Goal: Communication & Community: Answer question/provide support

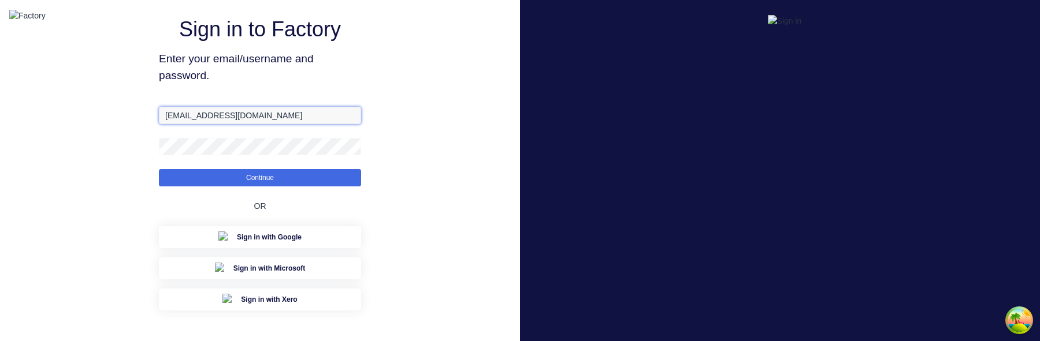
click at [186, 124] on input "aimon@factory.app" at bounding box center [260, 115] width 202 height 17
type input "aimon+1@xero.factory.app"
click at [159, 169] on button "Continue" at bounding box center [260, 177] width 202 height 17
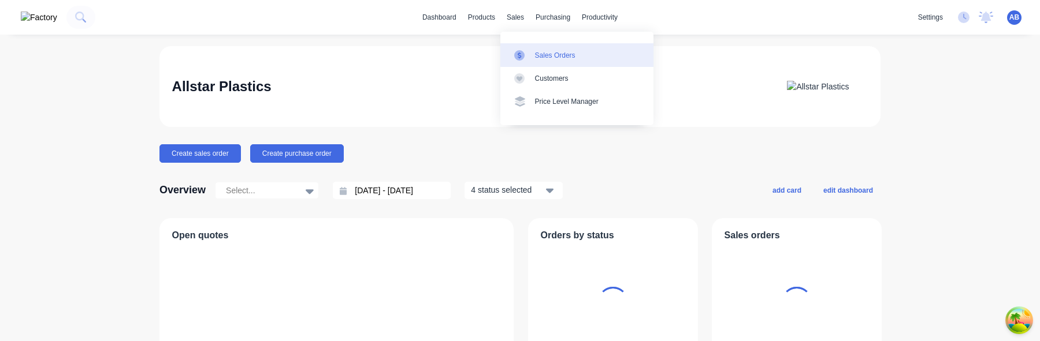
click at [536, 54] on div "Sales Orders" at bounding box center [555, 55] width 40 height 10
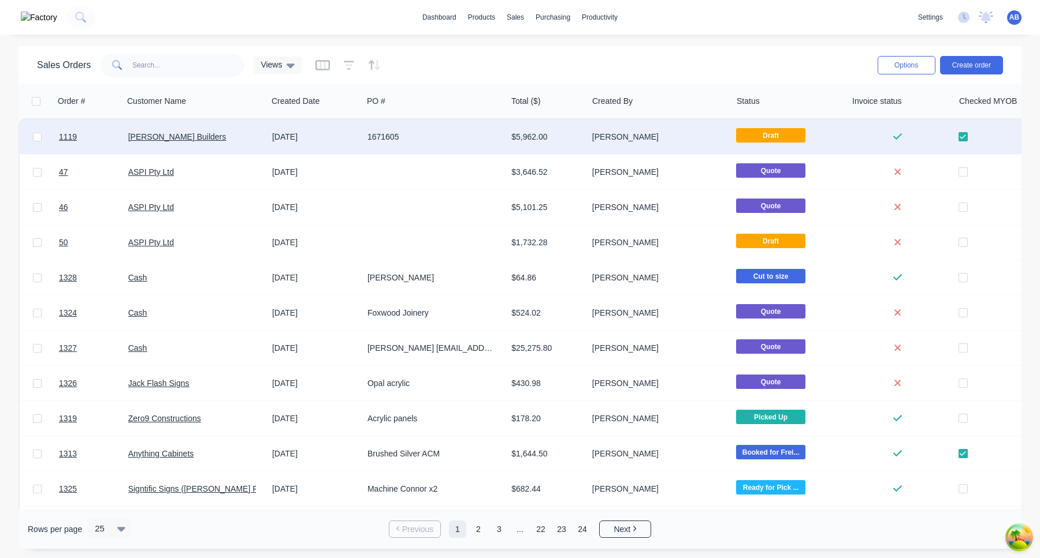
click at [248, 139] on div "Hutchinson Builders" at bounding box center [192, 137] width 128 height 12
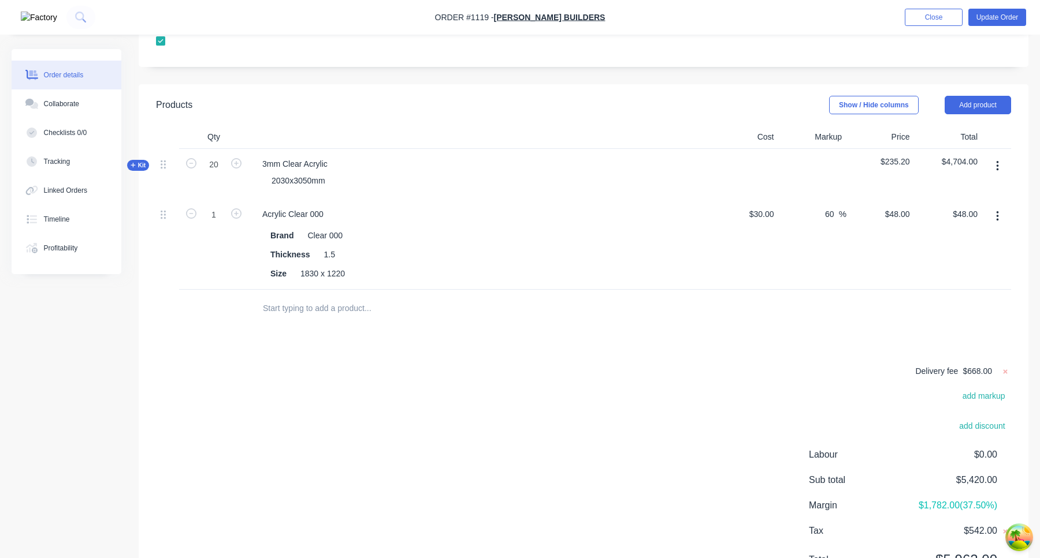
scroll to position [415, 0]
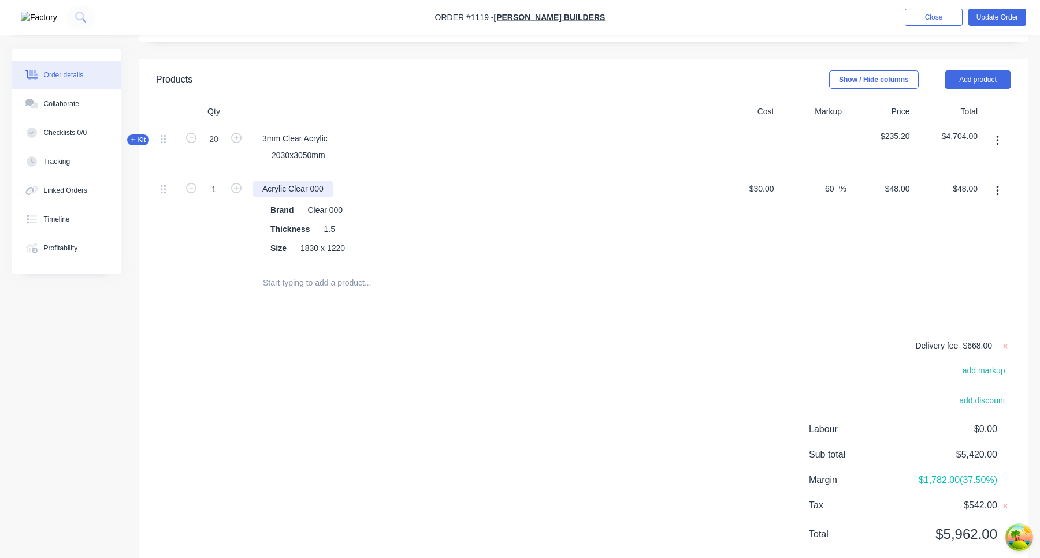
click at [295, 181] on div "Acrylic Clear 000" at bounding box center [293, 189] width 80 height 17
click at [80, 96] on button "Collaborate" at bounding box center [67, 104] width 110 height 29
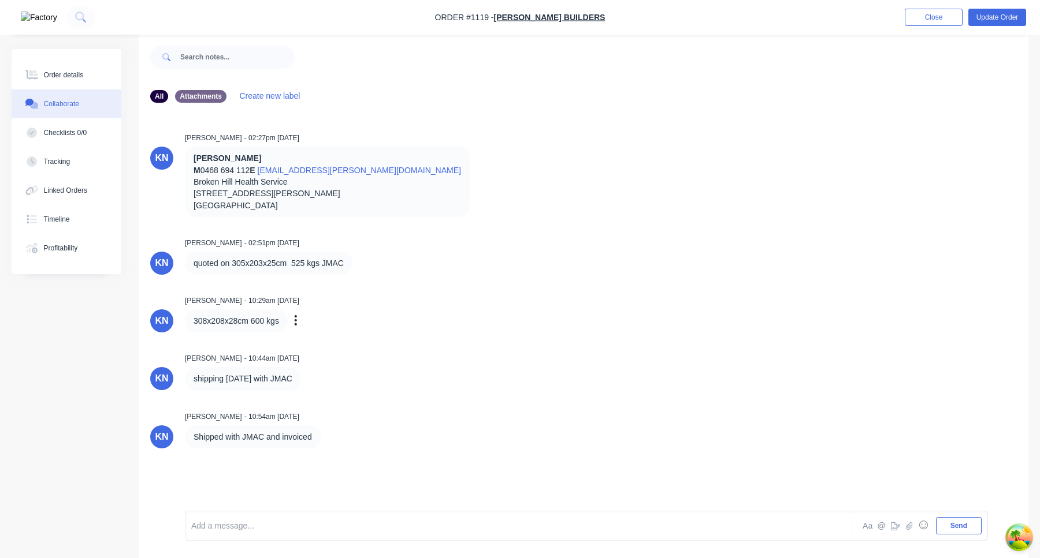
scroll to position [17, 0]
click at [51, 68] on button "Order details" at bounding box center [67, 75] width 110 height 29
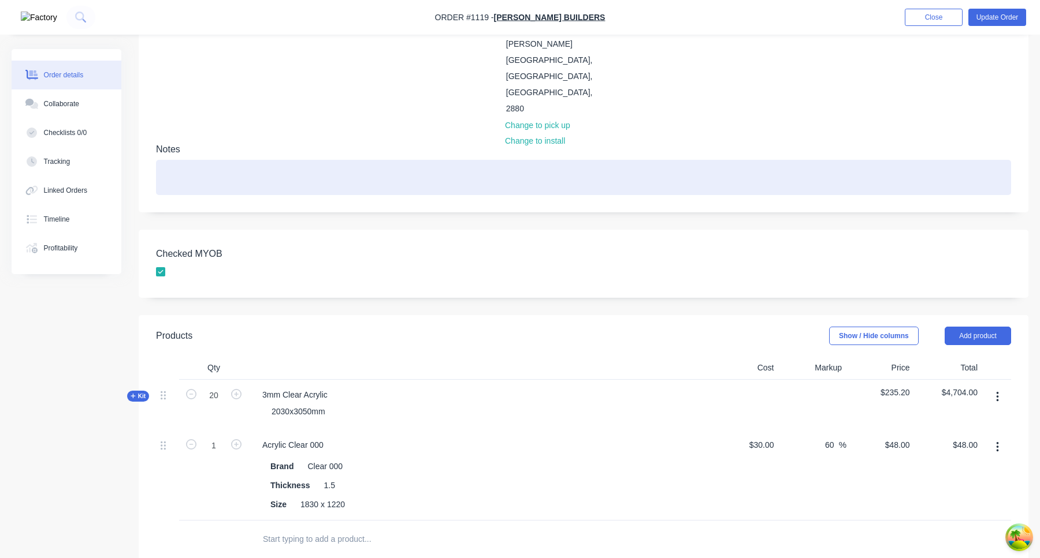
scroll to position [172, 0]
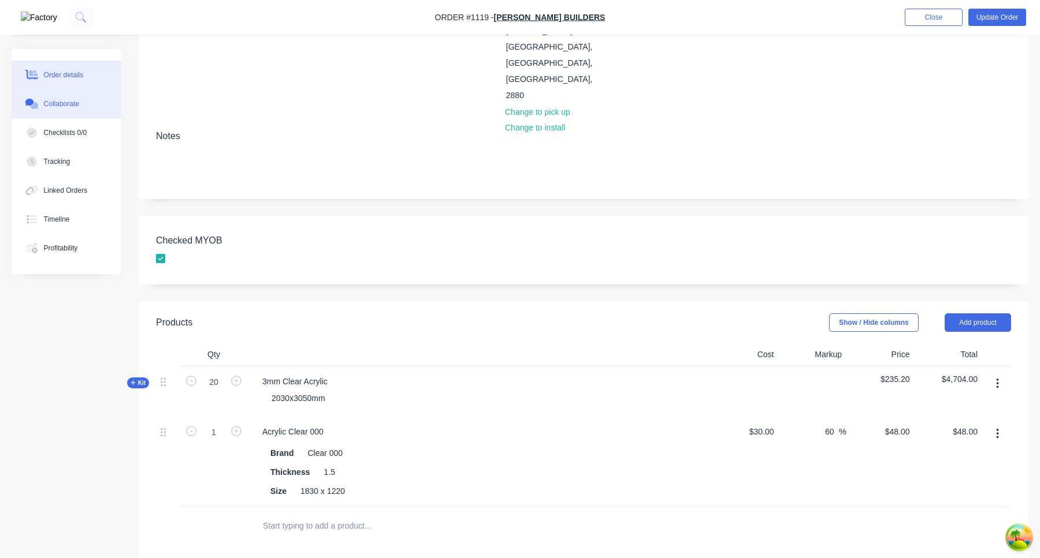
click at [90, 105] on button "Collaborate" at bounding box center [67, 104] width 110 height 29
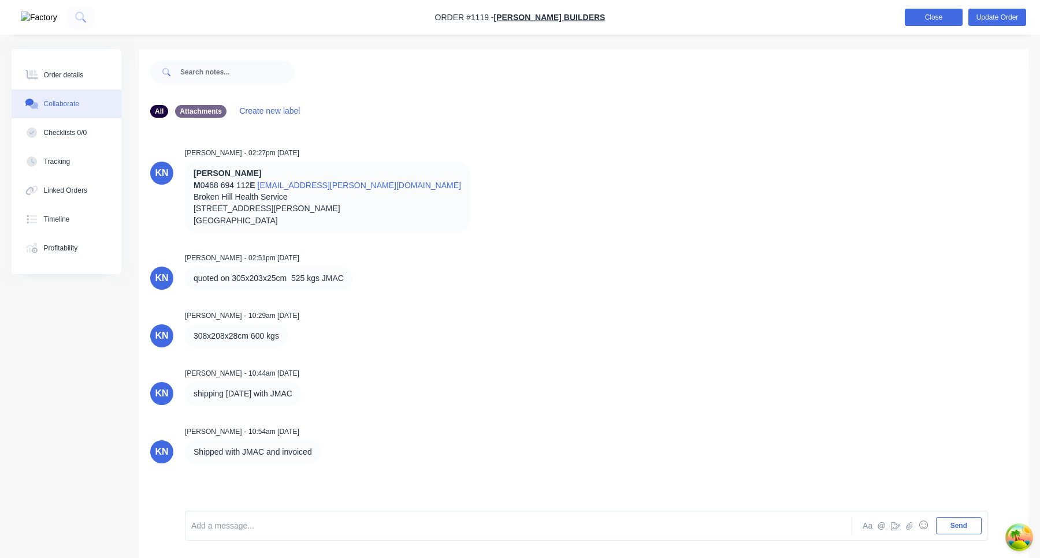
click at [926, 23] on button "Close" at bounding box center [933, 17] width 58 height 17
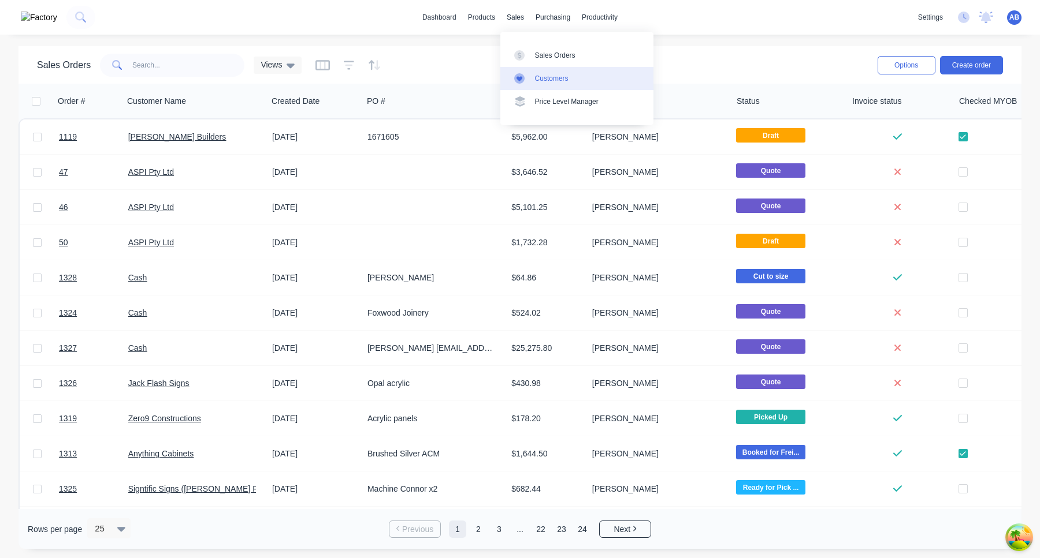
click at [542, 71] on link "Customers" at bounding box center [576, 78] width 153 height 23
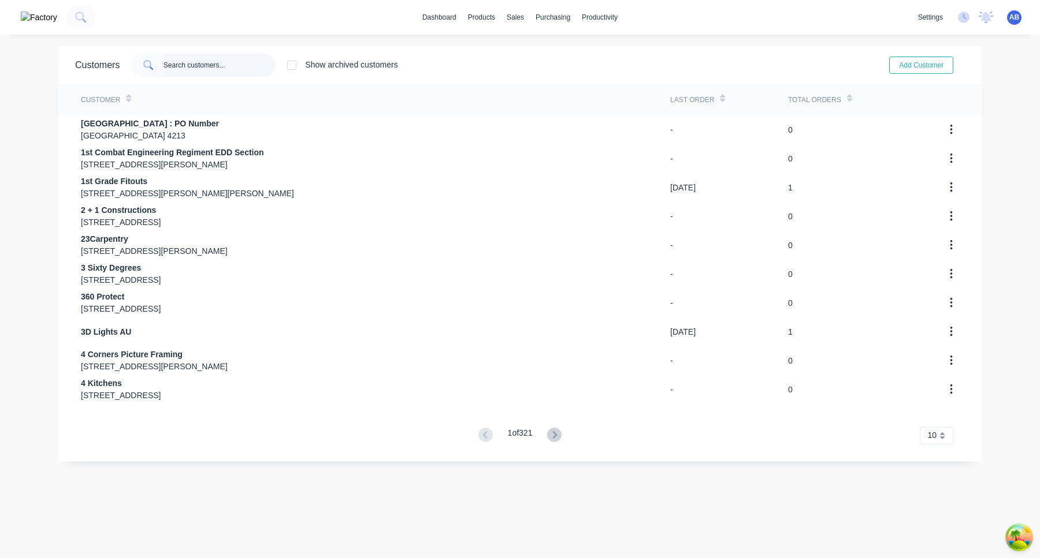
click at [230, 64] on input "text" at bounding box center [219, 65] width 113 height 23
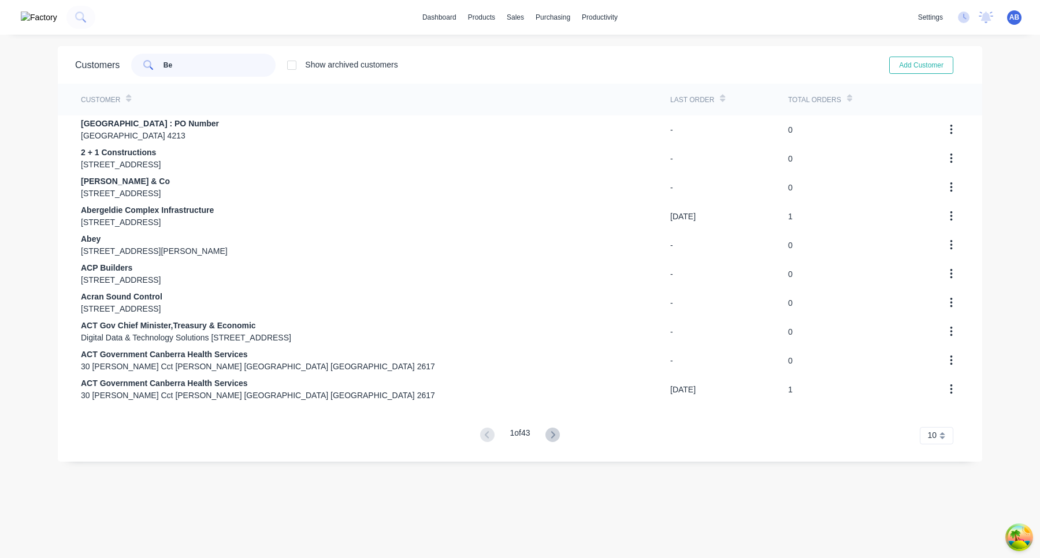
type input "B"
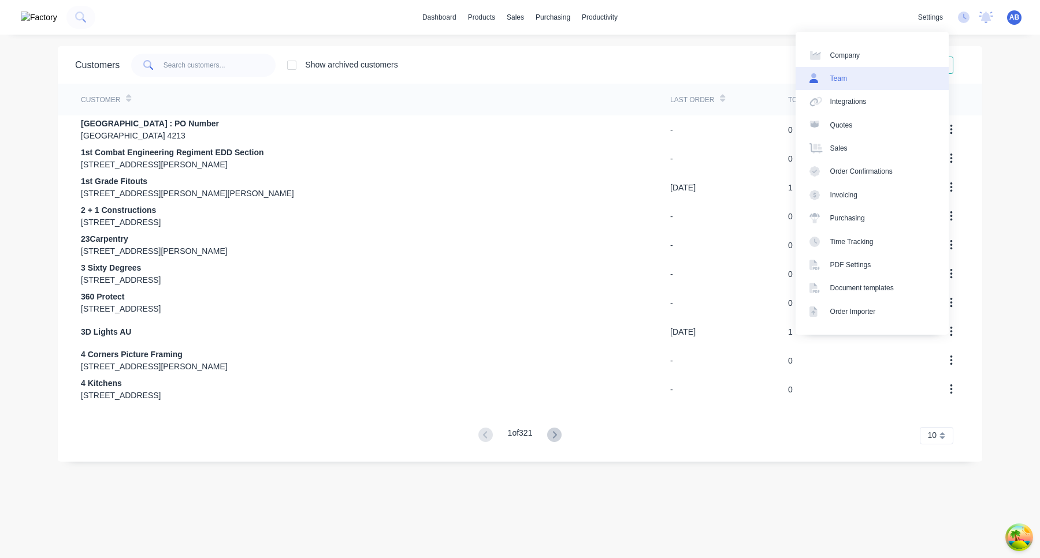
click at [874, 73] on link "Team" at bounding box center [871, 78] width 153 height 23
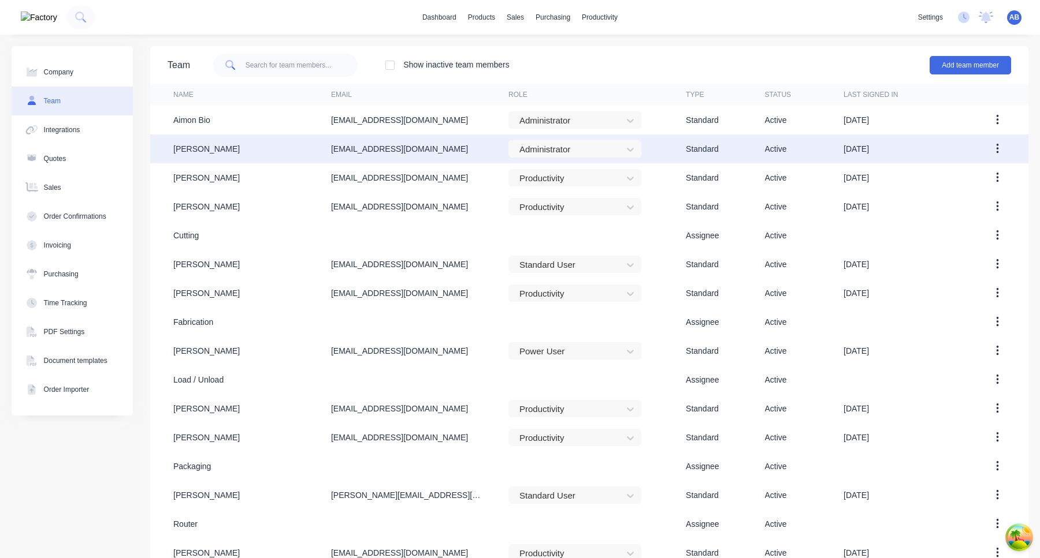
click at [316, 152] on div "Ben Kelly" at bounding box center [252, 149] width 158 height 29
click at [385, 153] on div "design@allstarplastics.com.au" at bounding box center [399, 149] width 137 height 12
click at [482, 146] on div "design@allstarplastics.com.au" at bounding box center [419, 149] width 177 height 29
click at [244, 147] on div "Ben Kelly" at bounding box center [252, 149] width 158 height 29
click at [996, 152] on icon "button" at bounding box center [997, 149] width 2 height 10
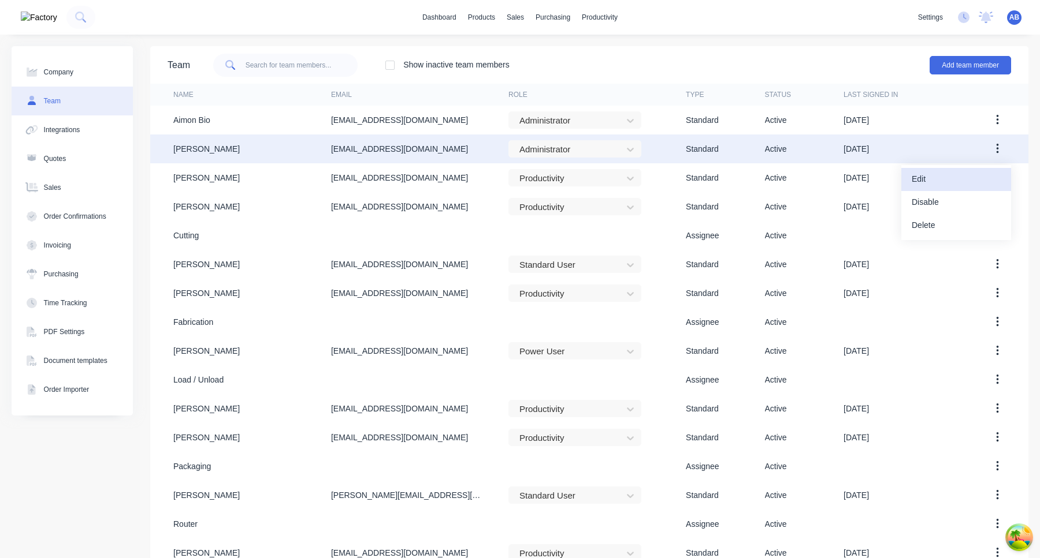
click at [975, 172] on div "Edit" at bounding box center [955, 179] width 89 height 17
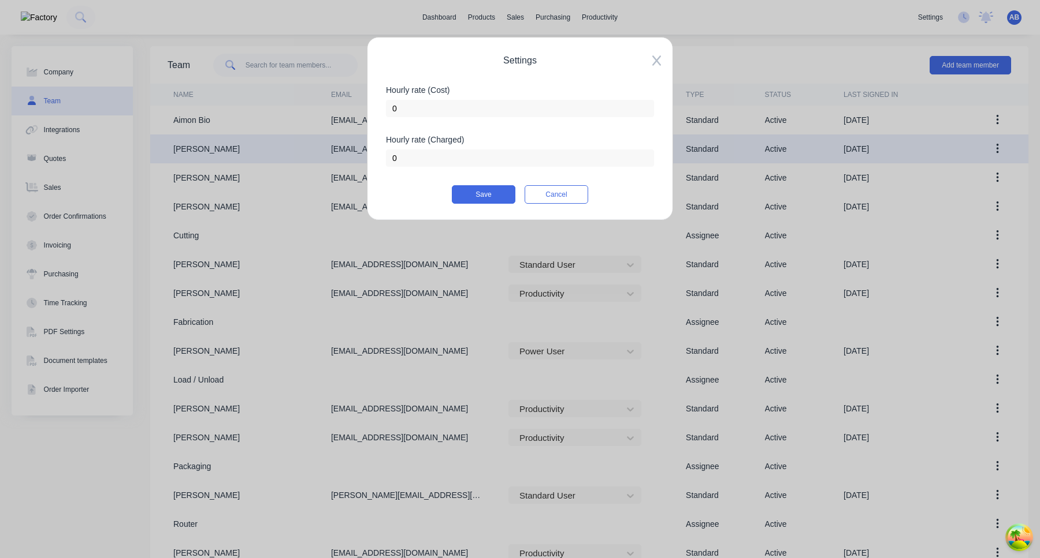
click at [654, 58] on icon at bounding box center [656, 61] width 9 height 10
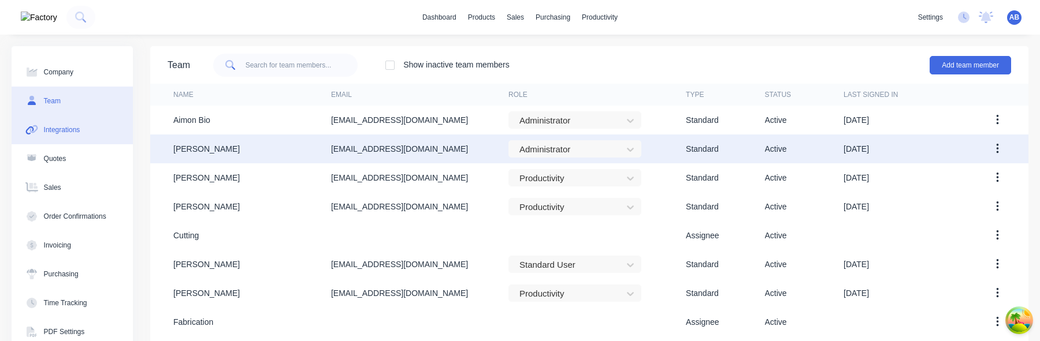
click at [97, 123] on button "Integrations" at bounding box center [72, 130] width 121 height 29
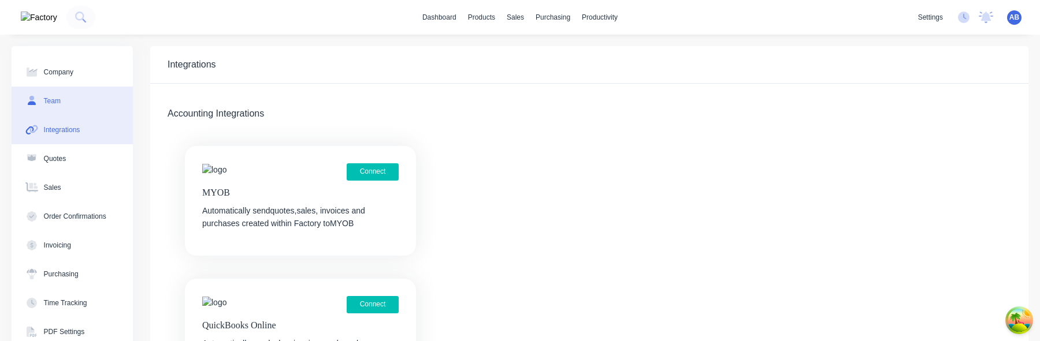
click at [95, 101] on button "Team" at bounding box center [72, 101] width 121 height 29
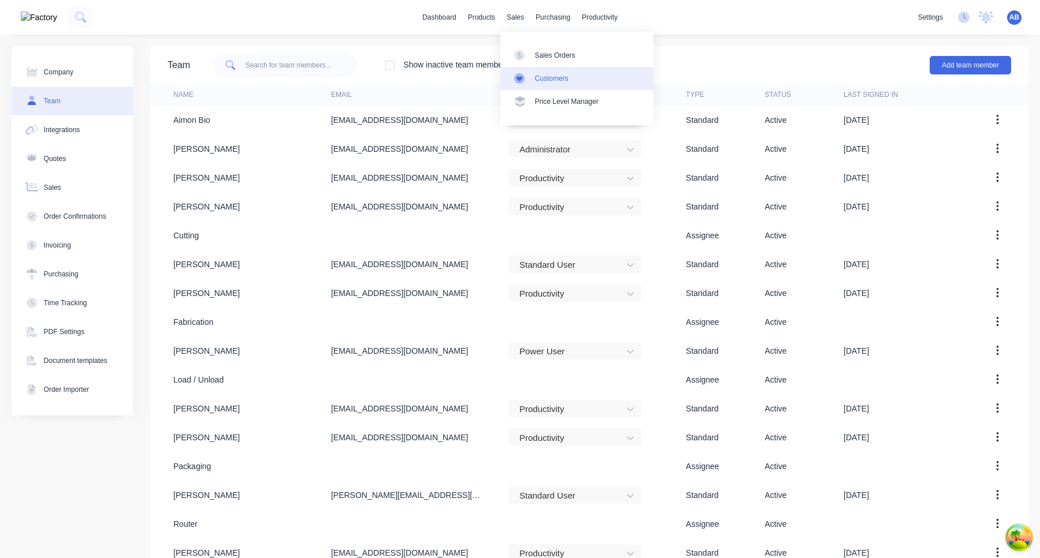
click at [553, 83] on div "Customers" at bounding box center [551, 78] width 33 height 10
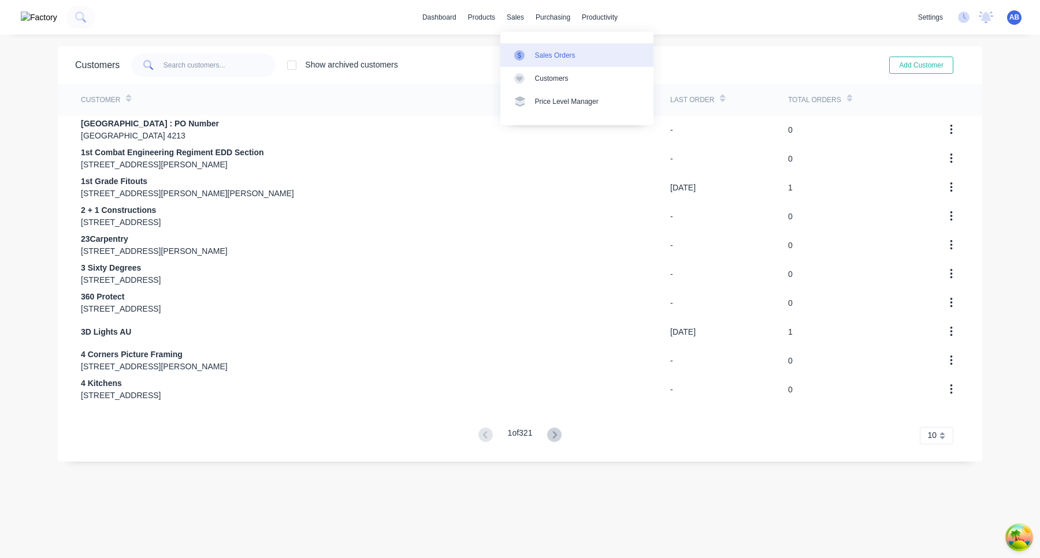
click at [532, 52] on link "Sales Orders" at bounding box center [576, 54] width 153 height 23
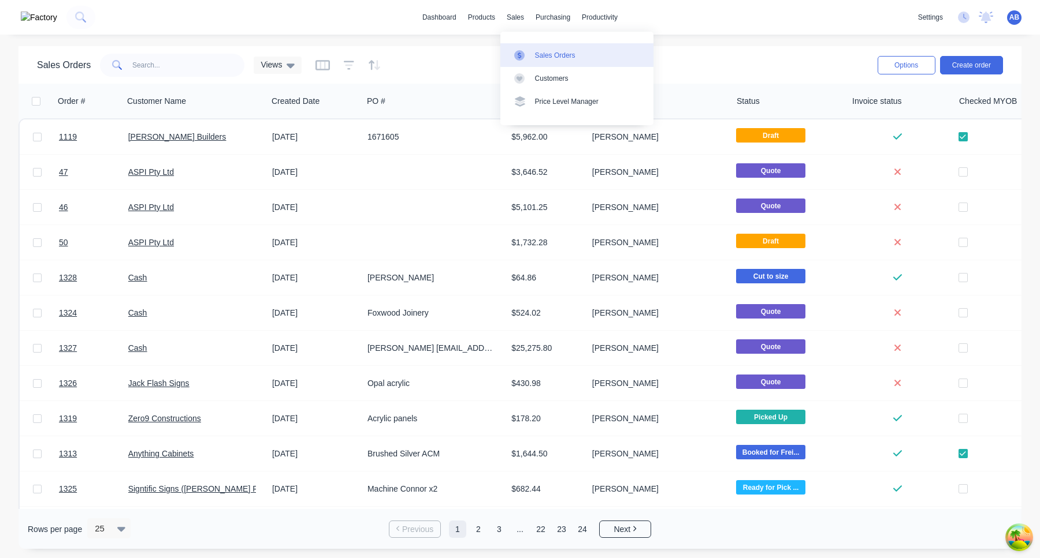
click at [505, 51] on link "Sales Orders" at bounding box center [576, 54] width 153 height 23
click at [496, 54] on div "Product Catalogue" at bounding box center [520, 55] width 57 height 10
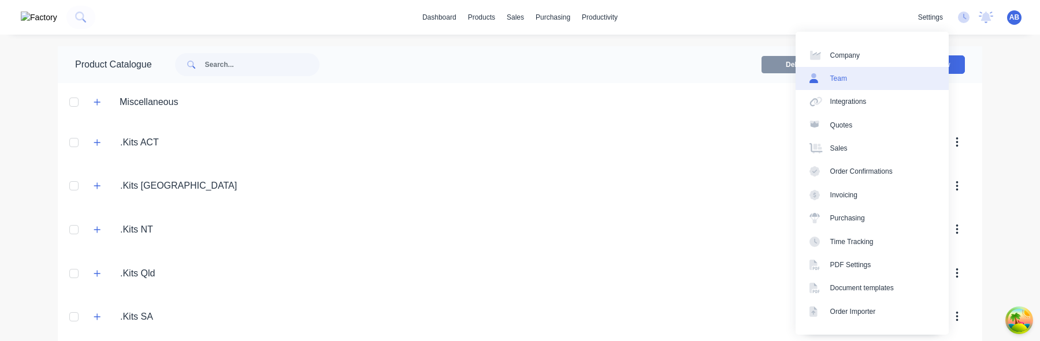
click at [874, 78] on link "Team" at bounding box center [871, 78] width 153 height 23
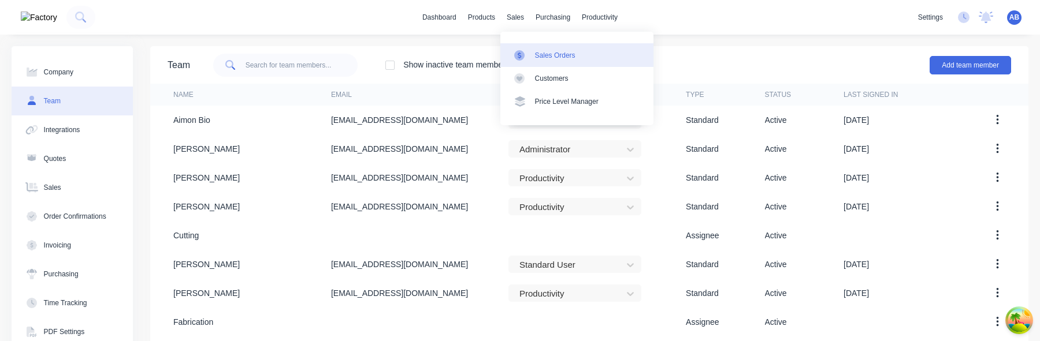
click at [534, 55] on link "Sales Orders" at bounding box center [576, 54] width 153 height 23
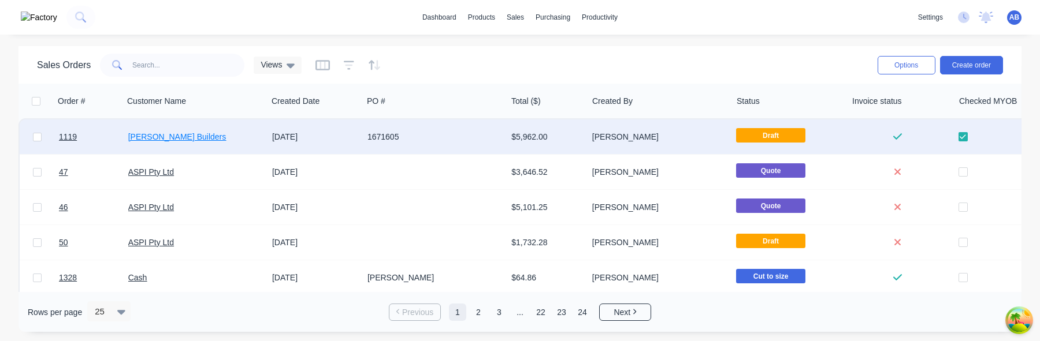
click at [193, 138] on link "[PERSON_NAME] Builders" at bounding box center [177, 136] width 98 height 9
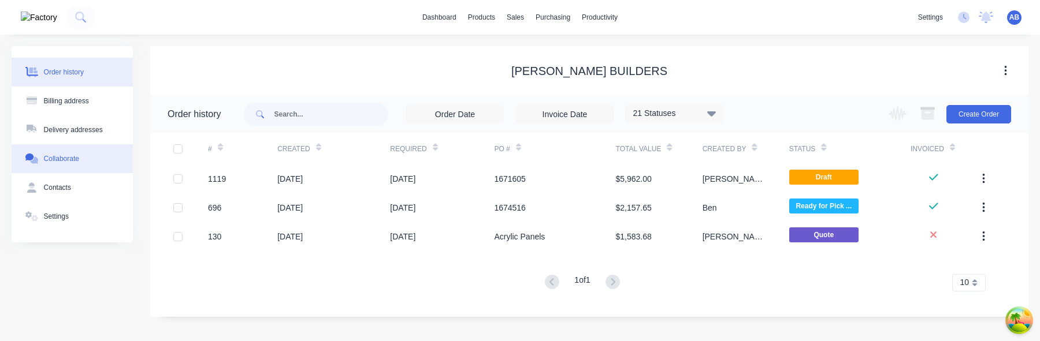
click at [77, 154] on div "Collaborate" at bounding box center [61, 159] width 35 height 10
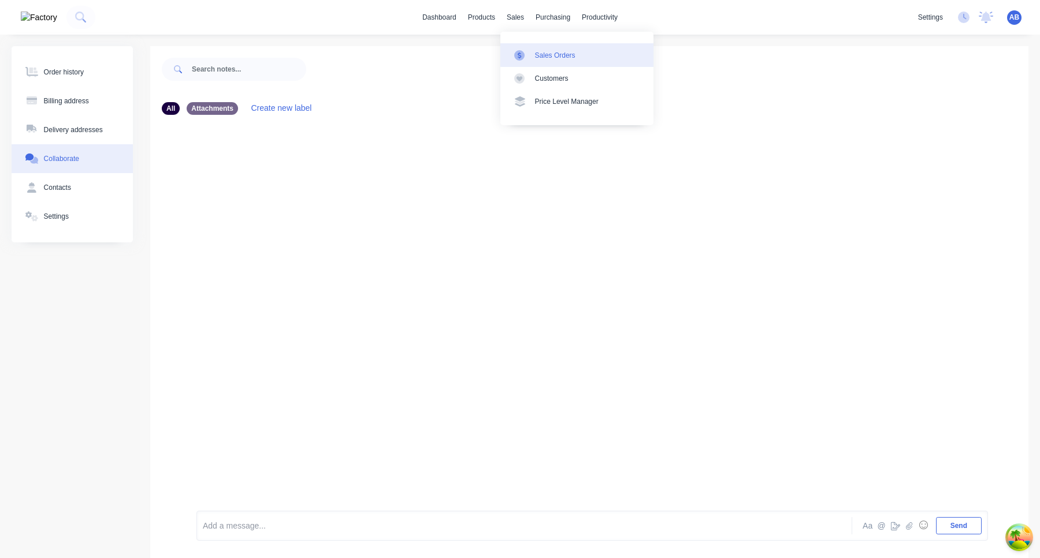
click at [541, 59] on div "Sales Orders" at bounding box center [555, 55] width 40 height 10
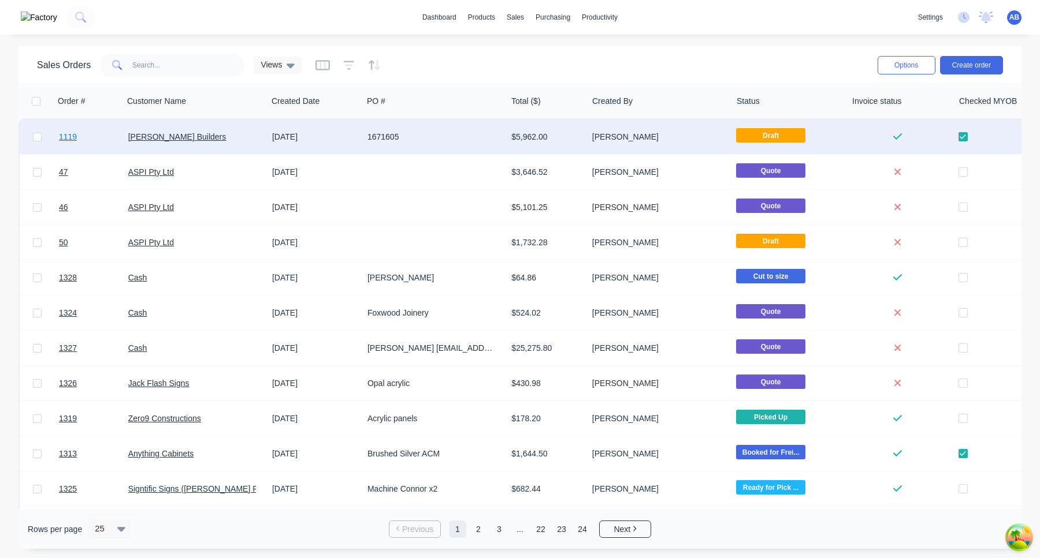
click at [68, 143] on link "1119" at bounding box center [93, 137] width 69 height 35
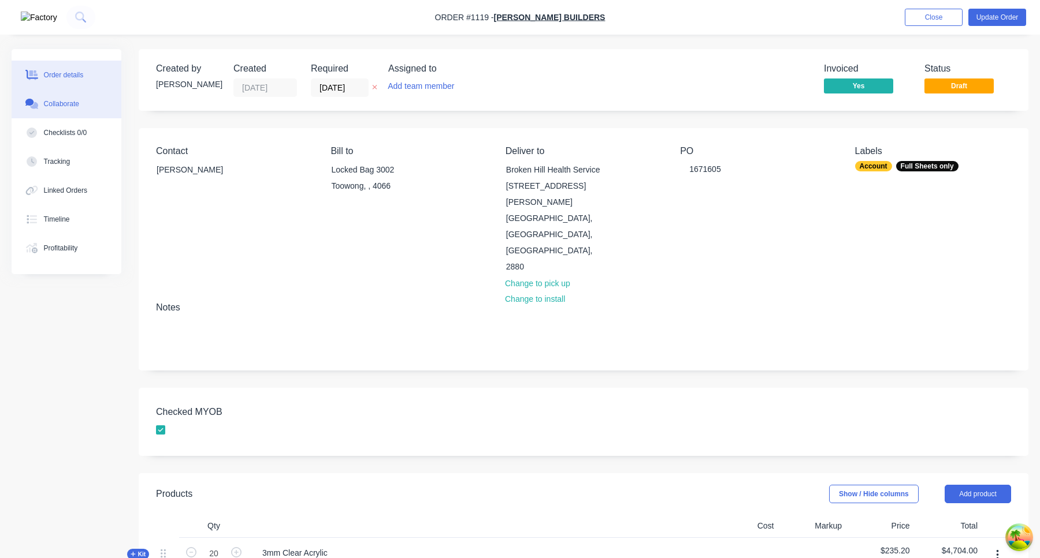
click at [76, 111] on button "Collaborate" at bounding box center [67, 104] width 110 height 29
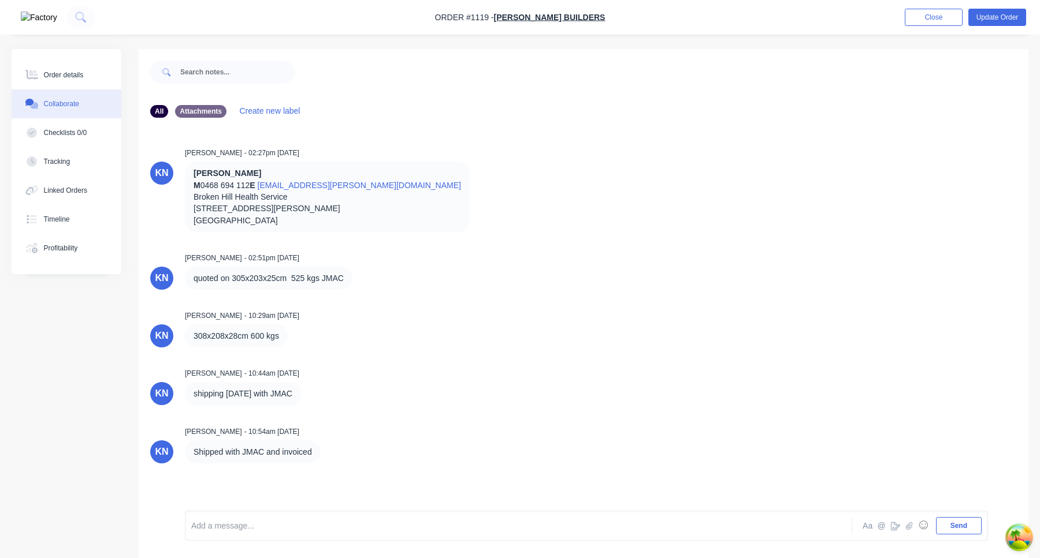
scroll to position [17, 0]
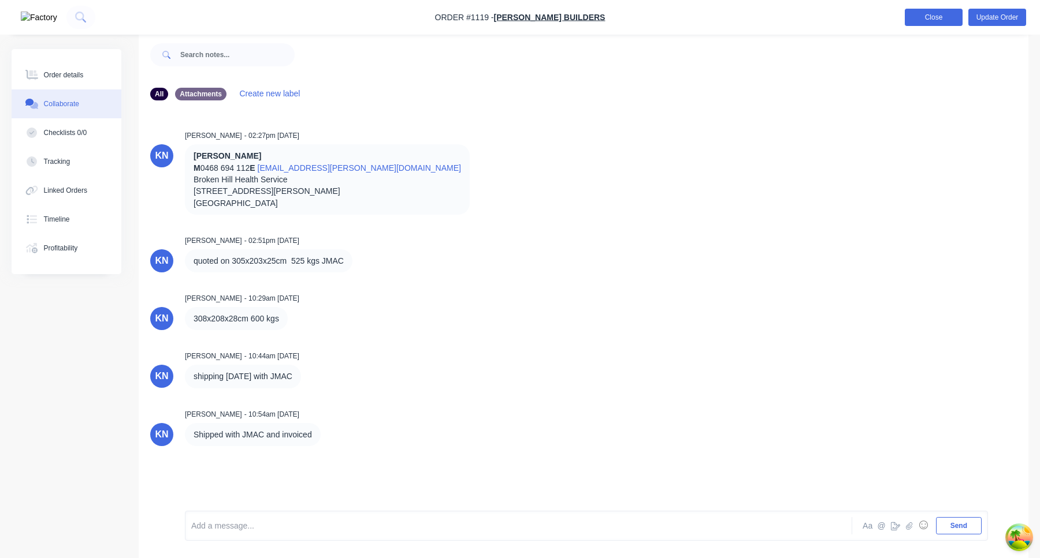
click at [944, 13] on button "Close" at bounding box center [933, 17] width 58 height 17
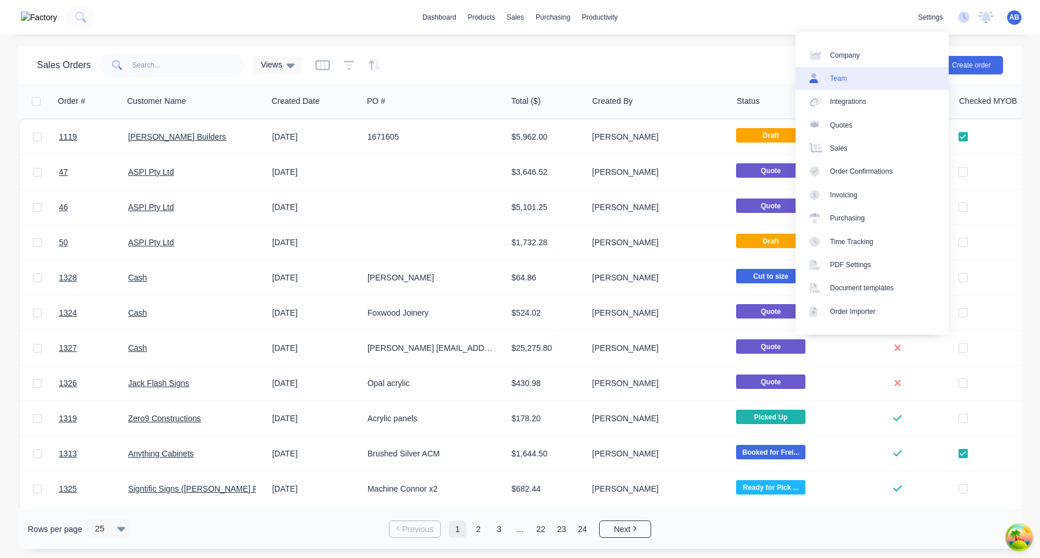
click at [874, 78] on link "Team" at bounding box center [871, 78] width 153 height 23
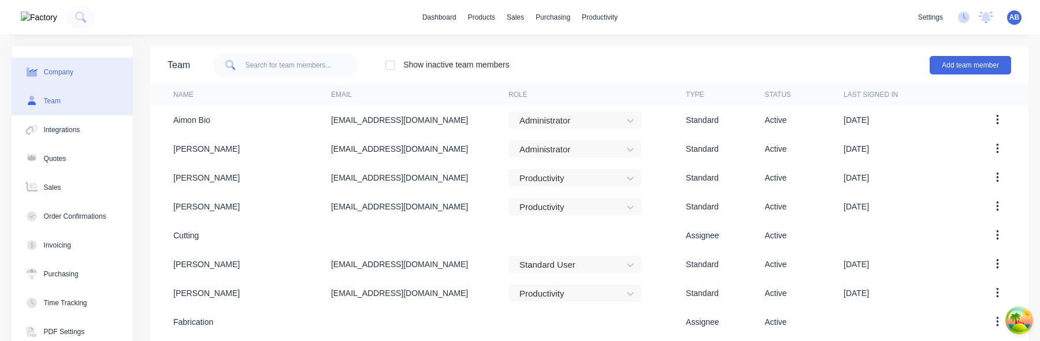
click at [59, 74] on div "Company" at bounding box center [58, 72] width 29 height 10
select select "AU"
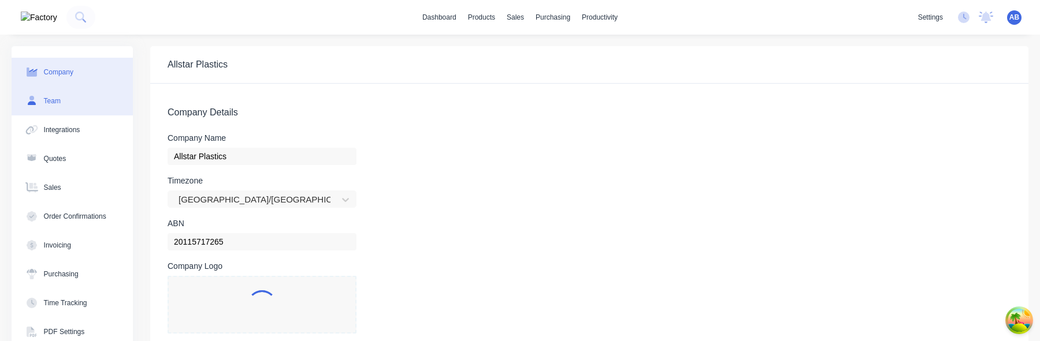
click at [59, 105] on div "Team" at bounding box center [52, 101] width 17 height 10
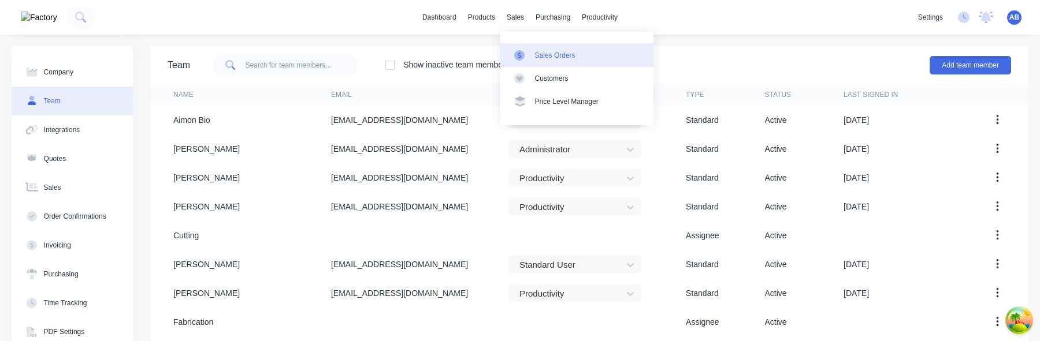
click at [538, 53] on div "Sales Orders" at bounding box center [555, 55] width 40 height 10
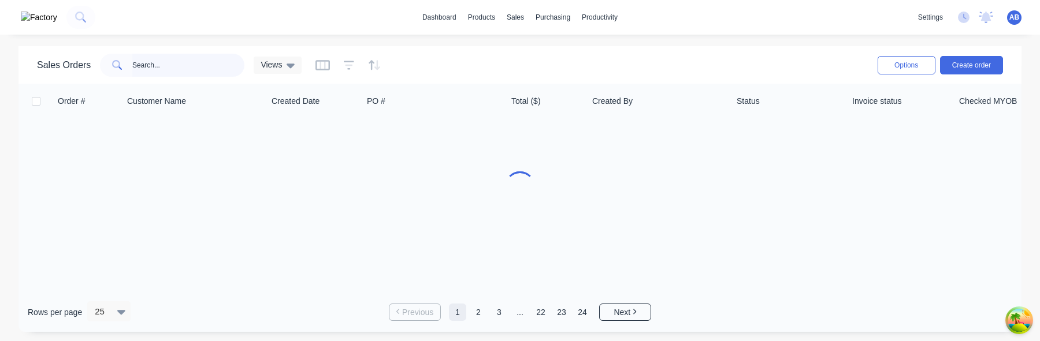
click at [192, 64] on input "text" at bounding box center [188, 65] width 113 height 23
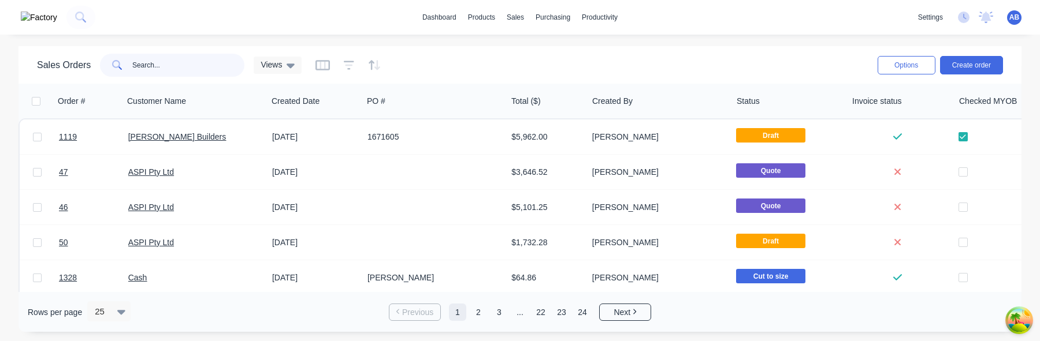
paste input "1053"
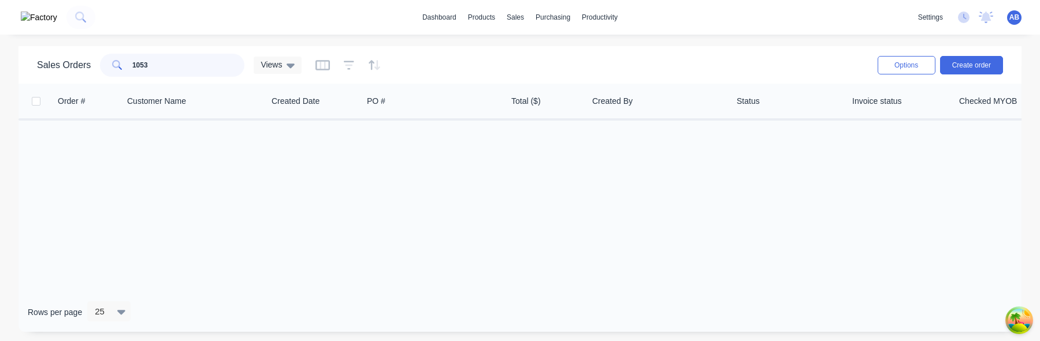
click at [180, 65] on input "1053" at bounding box center [188, 65] width 113 height 23
type input "1"
click at [457, 80] on div "Sales Orders Views Options Create order" at bounding box center [519, 65] width 1003 height 38
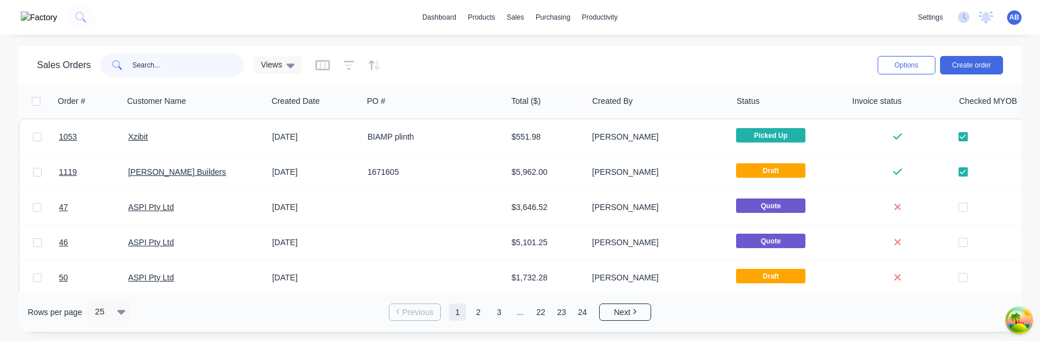
click at [210, 68] on input "text" at bounding box center [188, 65] width 113 height 23
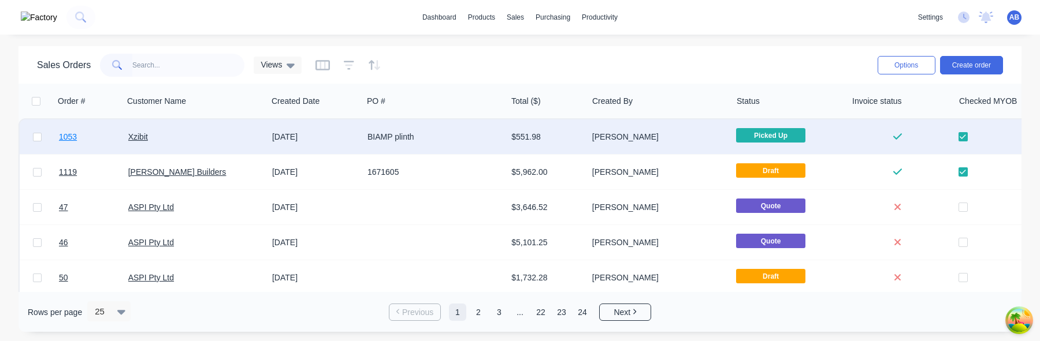
click at [70, 141] on span "1053" at bounding box center [68, 137] width 18 height 12
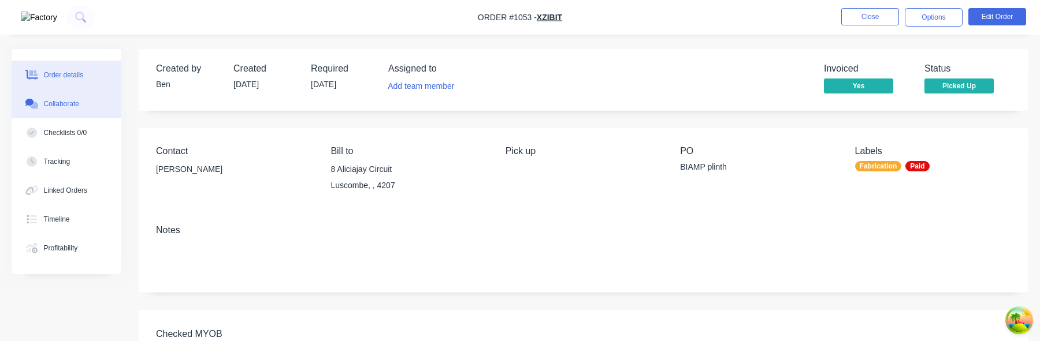
click at [66, 108] on div "Collaborate" at bounding box center [61, 104] width 35 height 10
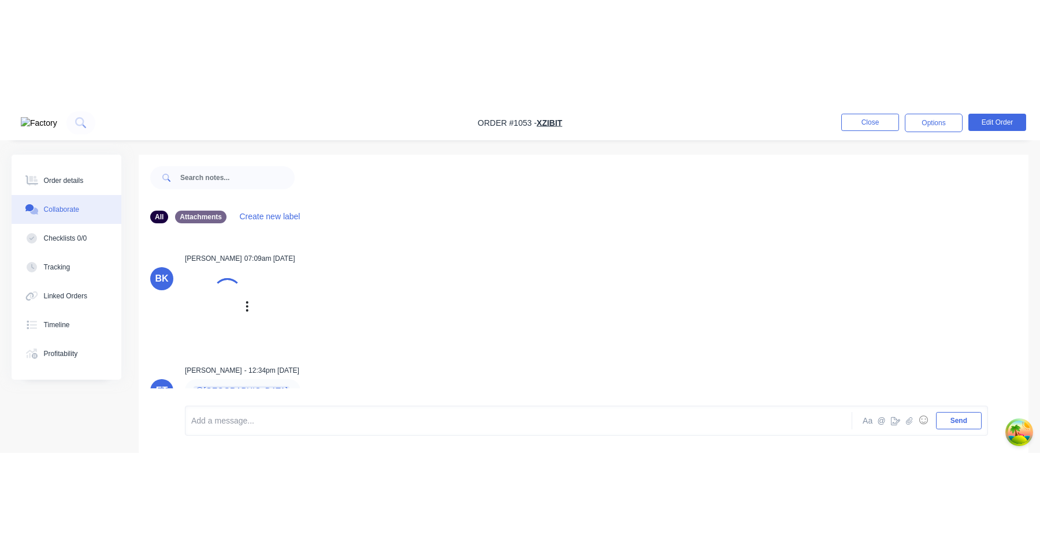
scroll to position [17, 0]
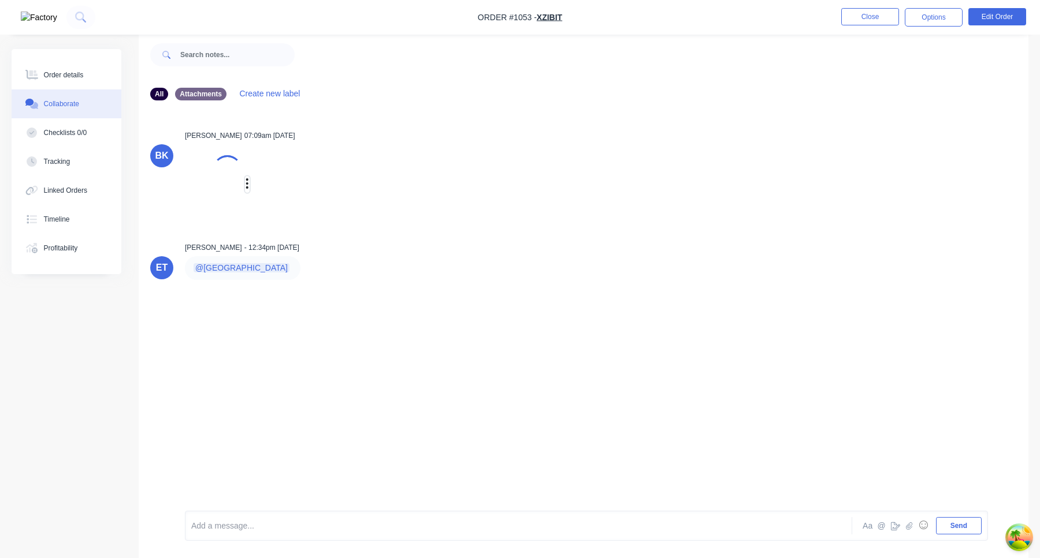
click at [247, 181] on icon "button" at bounding box center [246, 183] width 3 height 13
click at [438, 139] on div "Ben Kelly 07:09am 07/08/25" at bounding box center [365, 136] width 361 height 10
click at [522, 18] on span "Order #1053 -" at bounding box center [507, 17] width 59 height 9
click at [523, 42] on div at bounding box center [661, 55] width 733 height 46
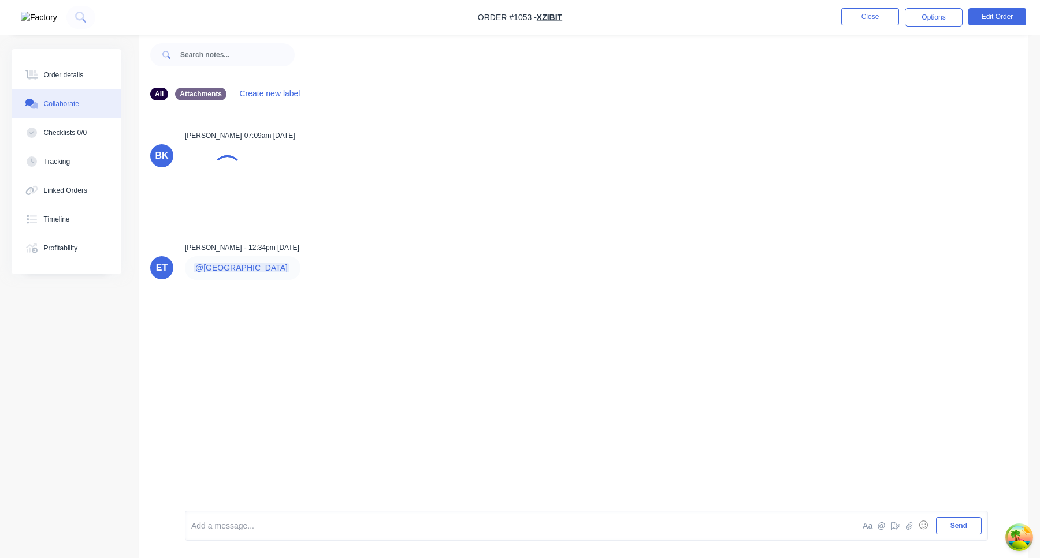
click at [521, 18] on span "Order #1053 -" at bounding box center [507, 17] width 59 height 9
drag, startPoint x: 508, startPoint y: 16, endPoint x: 521, endPoint y: 16, distance: 13.3
click at [521, 16] on span "Order #1053 -" at bounding box center [507, 17] width 59 height 9
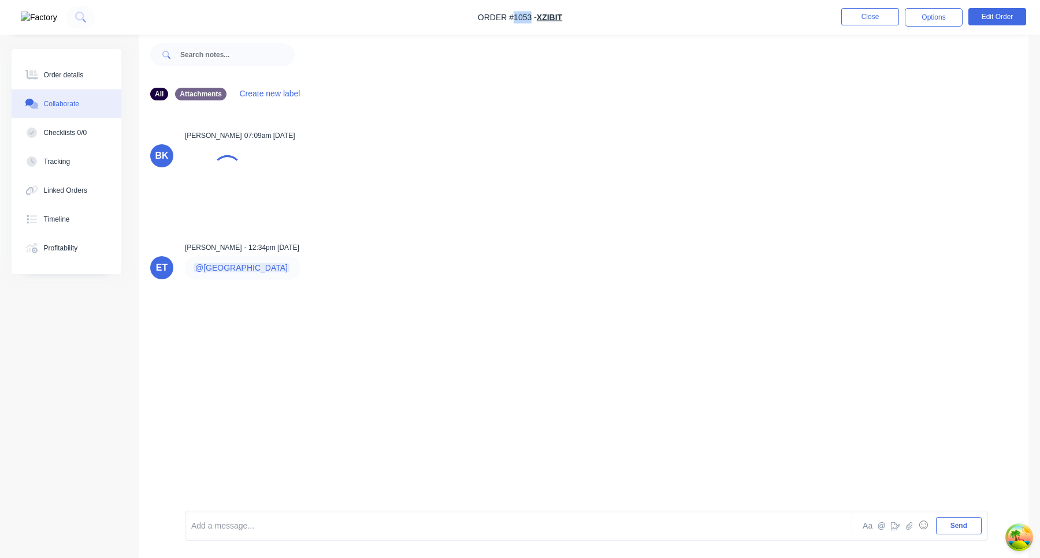
click at [521, 16] on span "Order #1053 -" at bounding box center [507, 17] width 59 height 9
click at [524, 16] on span "Order #1053 -" at bounding box center [507, 17] width 59 height 9
click at [867, 16] on button "Close" at bounding box center [870, 16] width 58 height 17
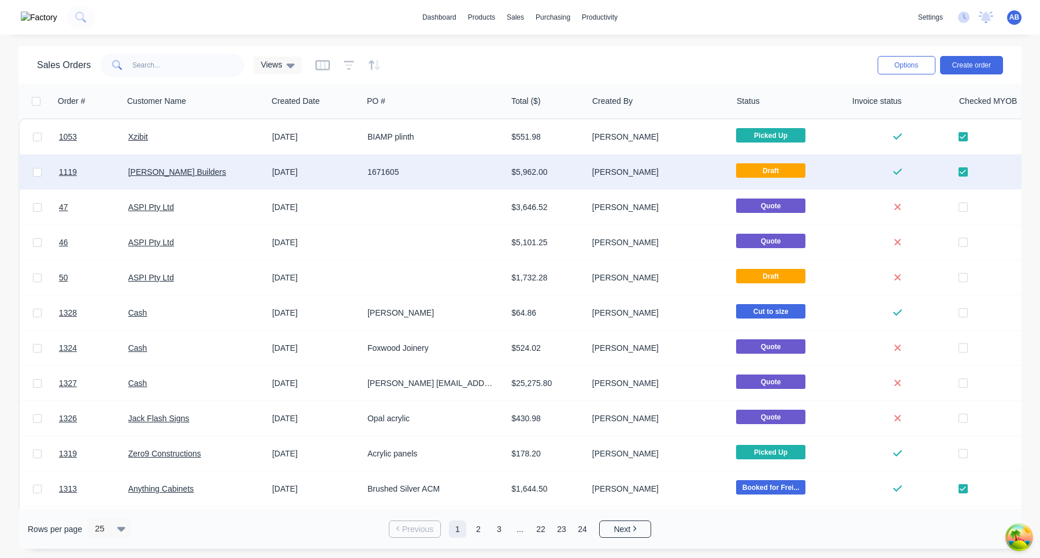
click at [393, 164] on div "1671605" at bounding box center [435, 172] width 144 height 35
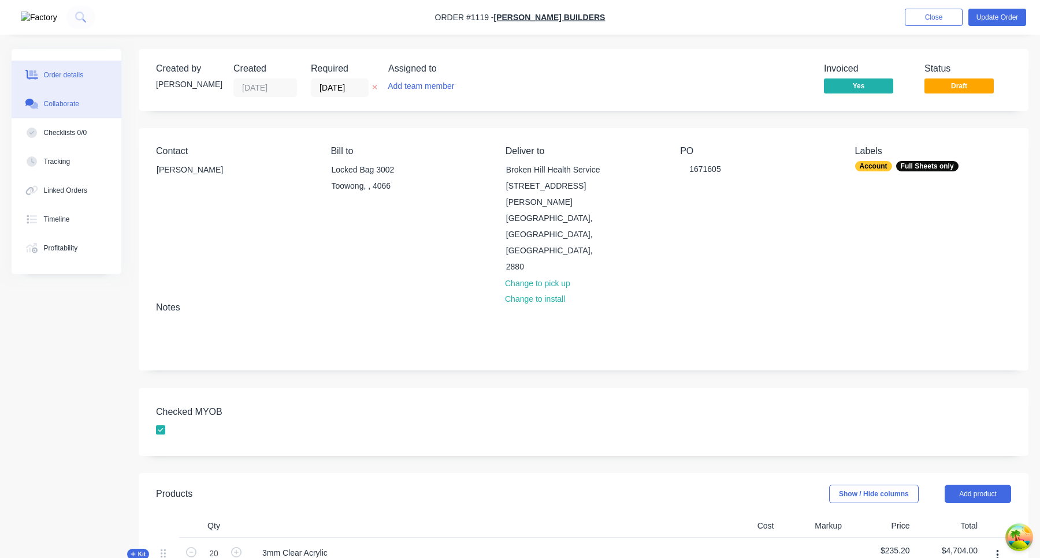
click at [73, 108] on div "Collaborate" at bounding box center [61, 104] width 35 height 10
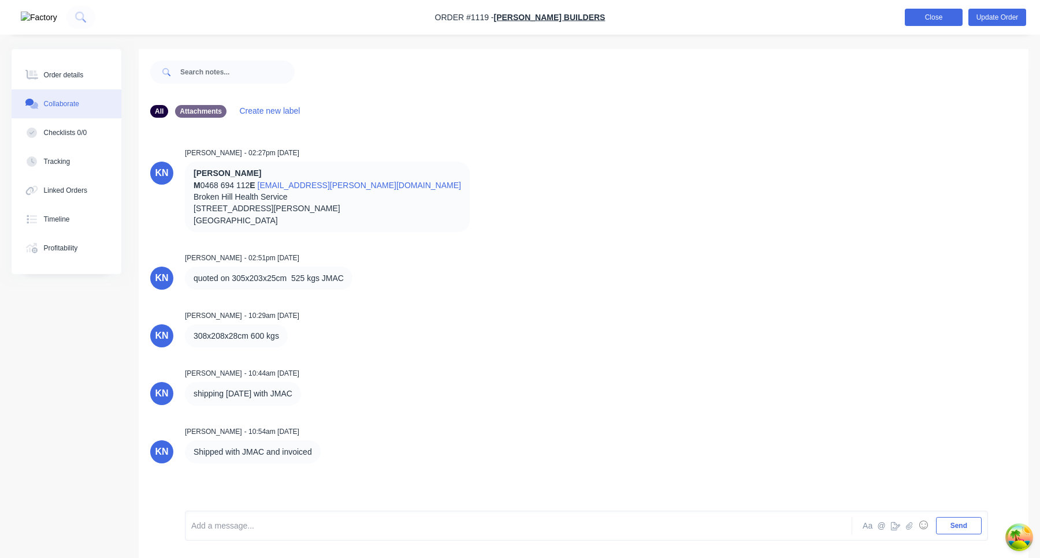
click at [930, 20] on button "Close" at bounding box center [933, 17] width 58 height 17
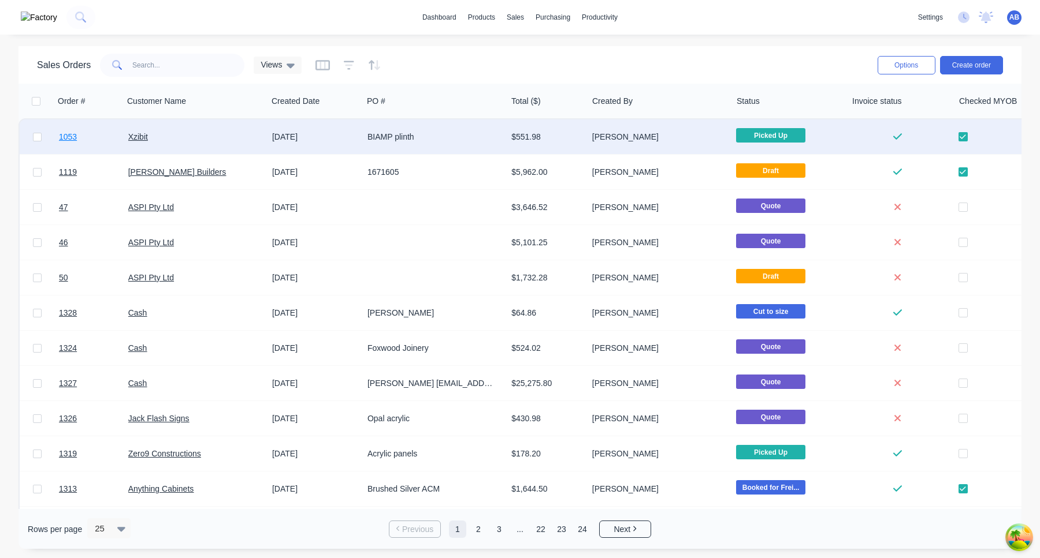
click at [68, 138] on span "1053" at bounding box center [68, 137] width 18 height 12
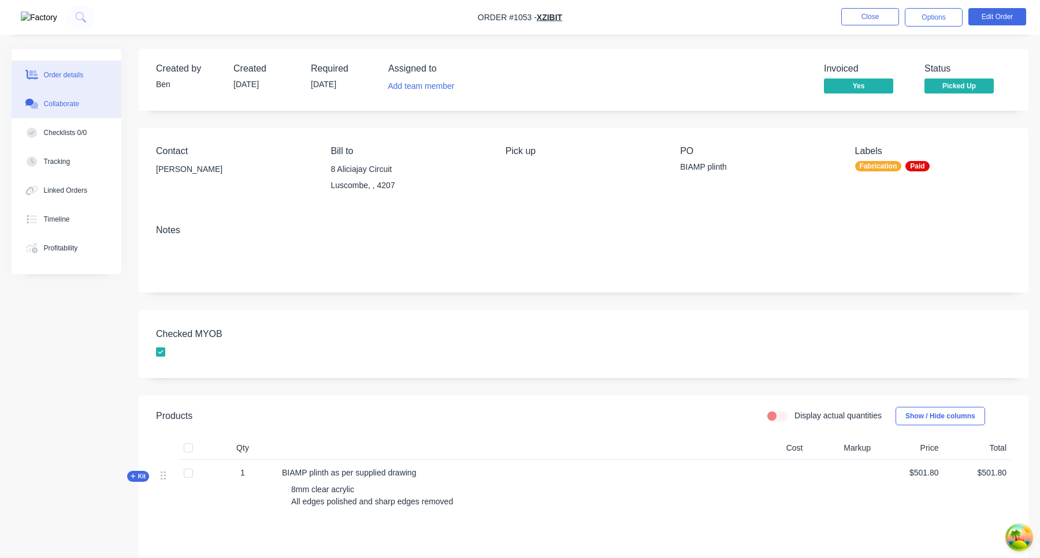
click at [81, 112] on button "Collaborate" at bounding box center [67, 104] width 110 height 29
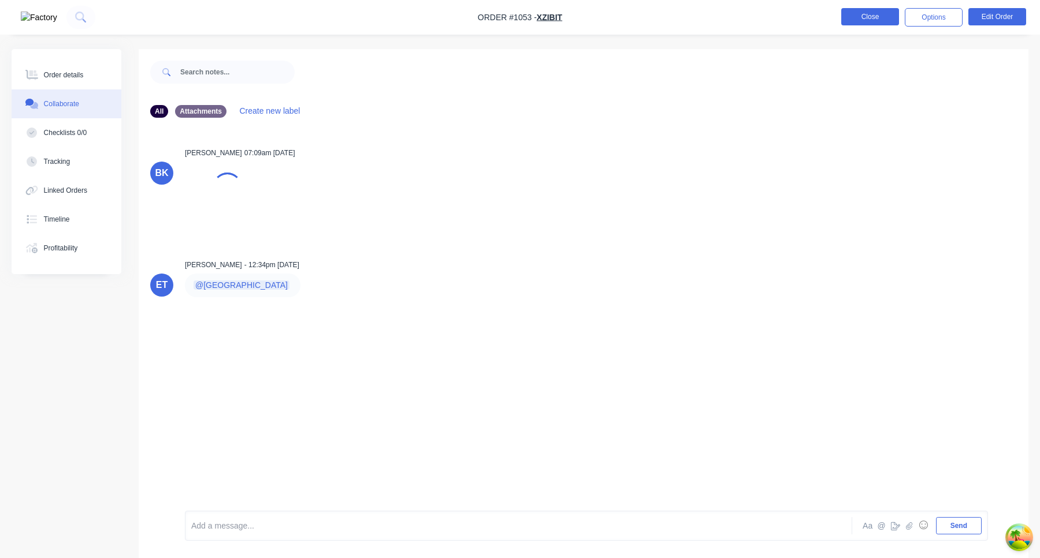
click at [877, 18] on button "Close" at bounding box center [870, 16] width 58 height 17
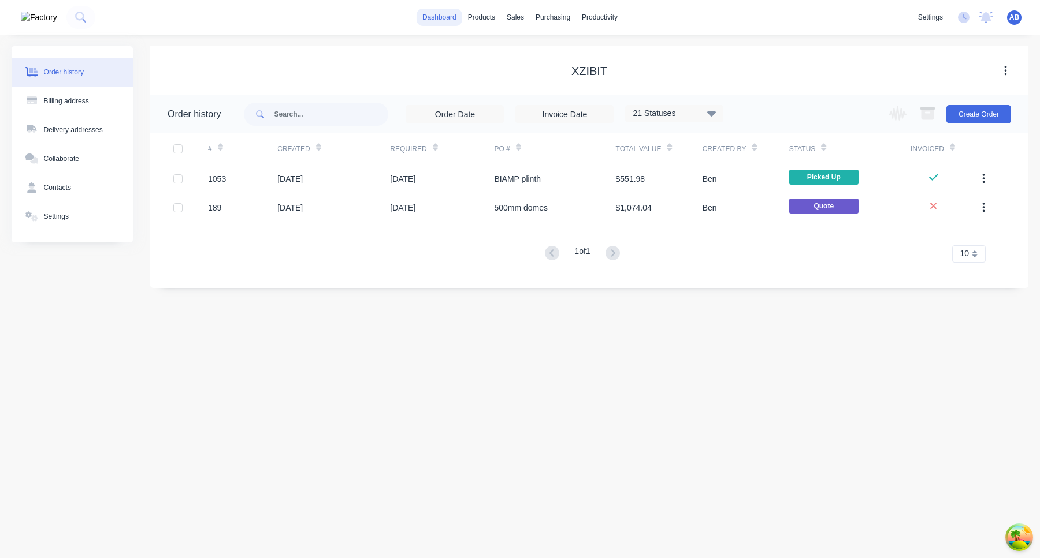
click at [443, 18] on link "dashboard" at bounding box center [439, 17] width 46 height 17
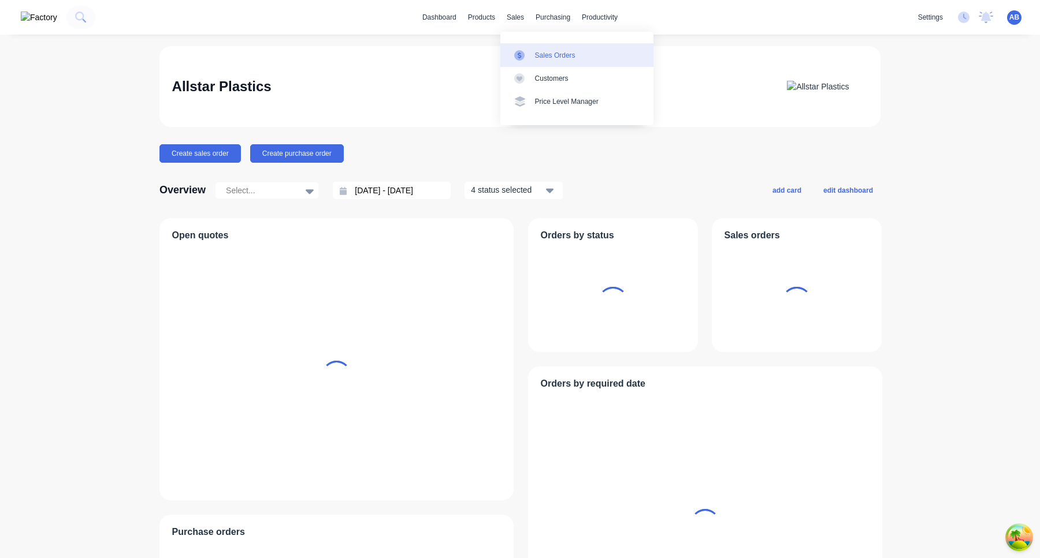
click at [533, 57] on link "Sales Orders" at bounding box center [576, 54] width 153 height 23
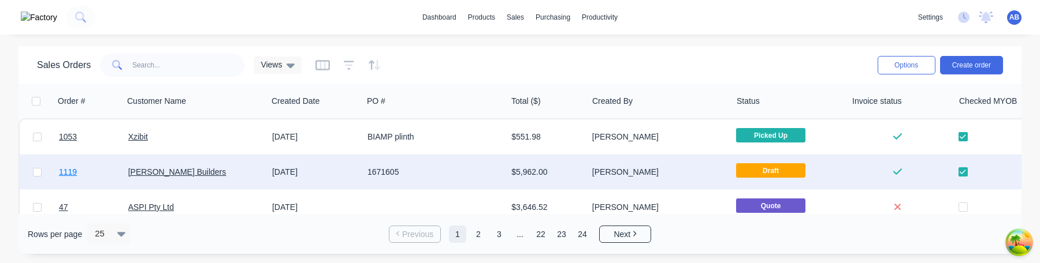
click at [70, 170] on span "1119" at bounding box center [68, 172] width 18 height 12
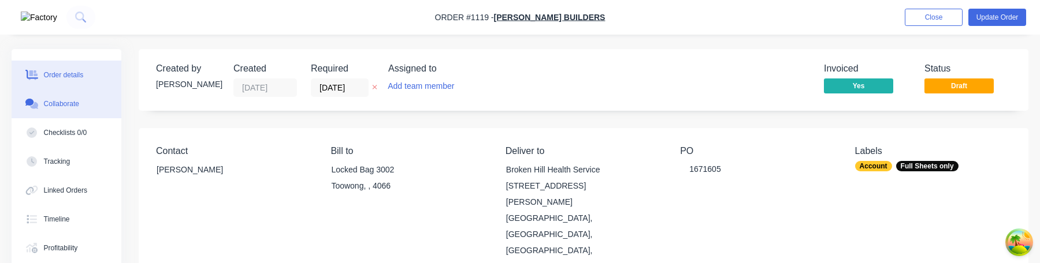
click at [99, 102] on button "Collaborate" at bounding box center [67, 104] width 110 height 29
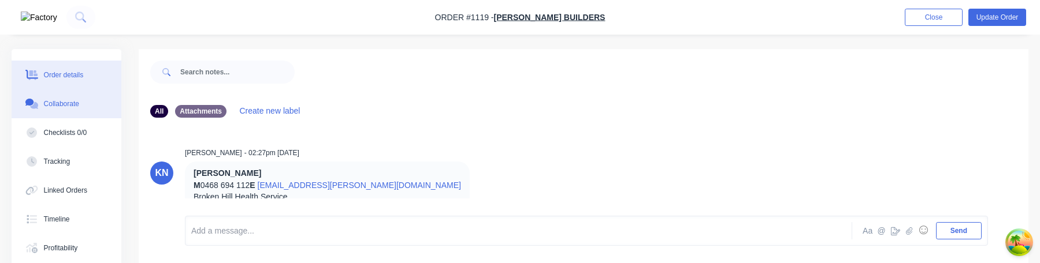
click at [89, 68] on button "Order details" at bounding box center [67, 75] width 110 height 29
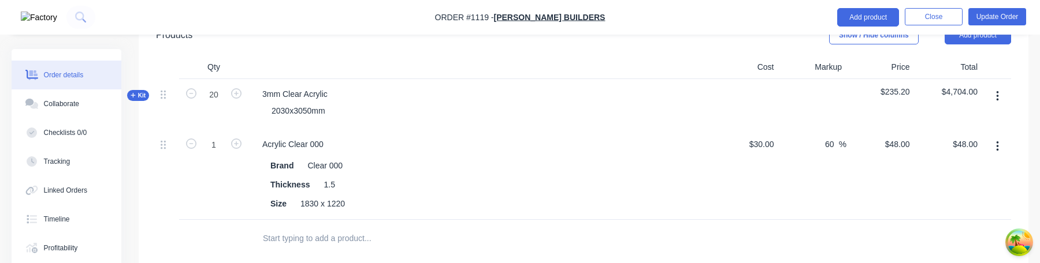
scroll to position [467, 0]
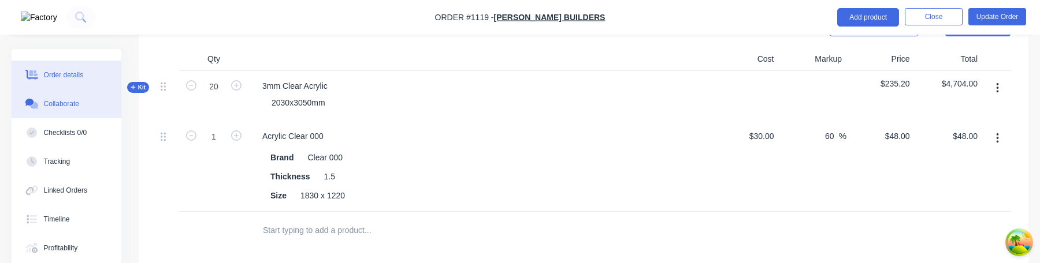
click at [62, 103] on div "Collaborate" at bounding box center [61, 104] width 35 height 10
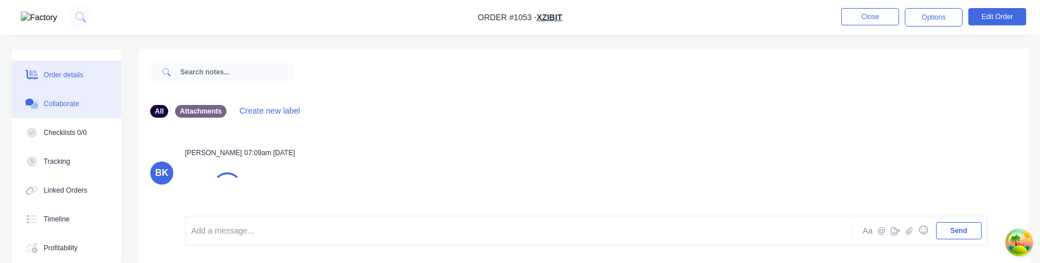
click at [84, 79] on div "Order details" at bounding box center [64, 75] width 40 height 10
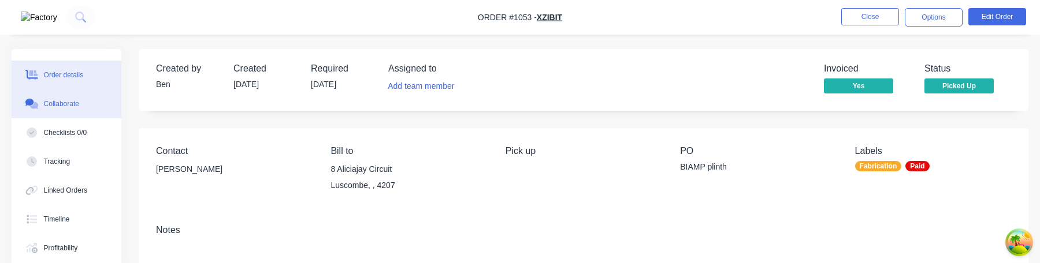
click at [93, 106] on button "Collaborate" at bounding box center [67, 104] width 110 height 29
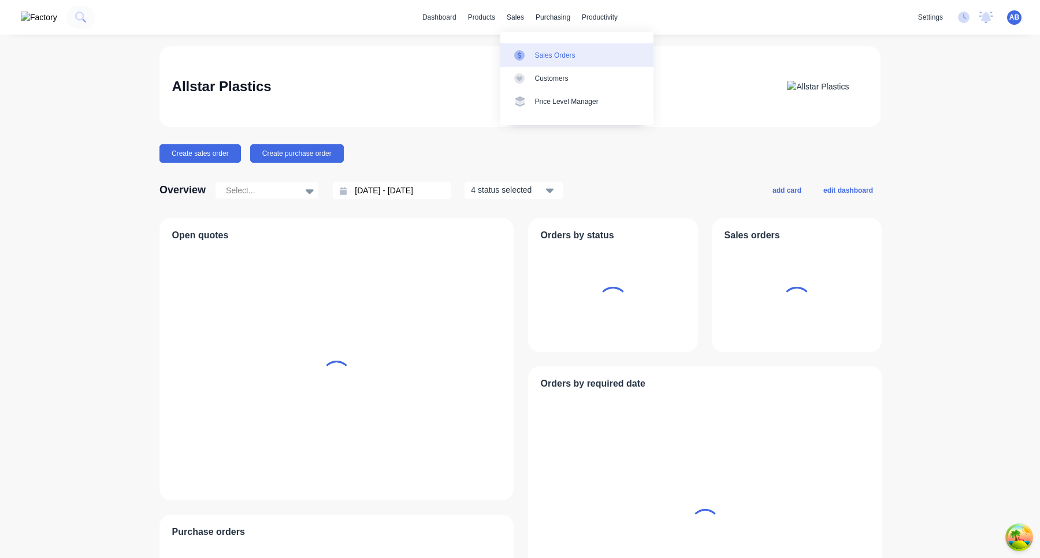
click at [538, 47] on link "Sales Orders" at bounding box center [576, 54] width 153 height 23
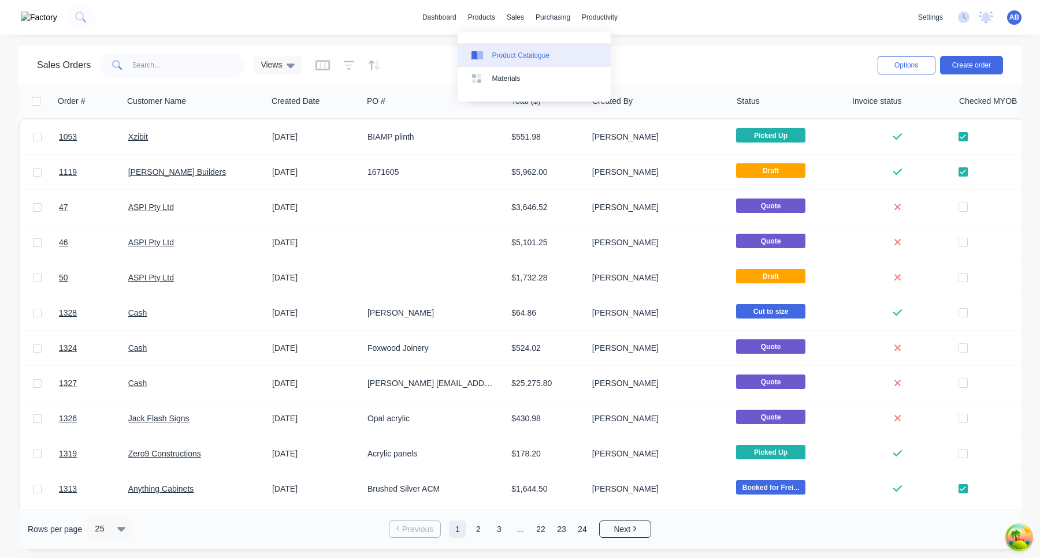
click at [502, 53] on div "Product Catalogue" at bounding box center [520, 55] width 57 height 10
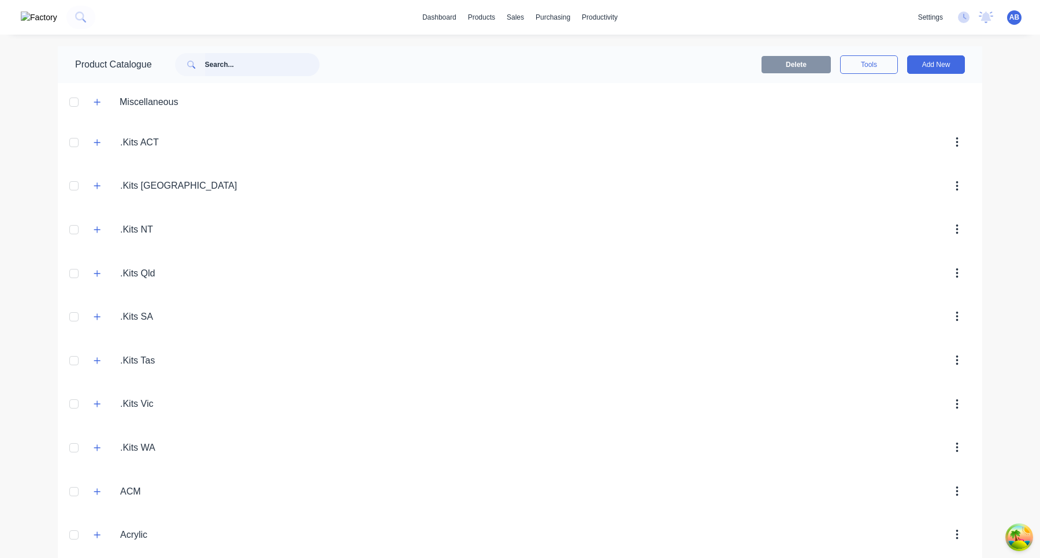
click at [249, 73] on input "text" at bounding box center [262, 64] width 114 height 23
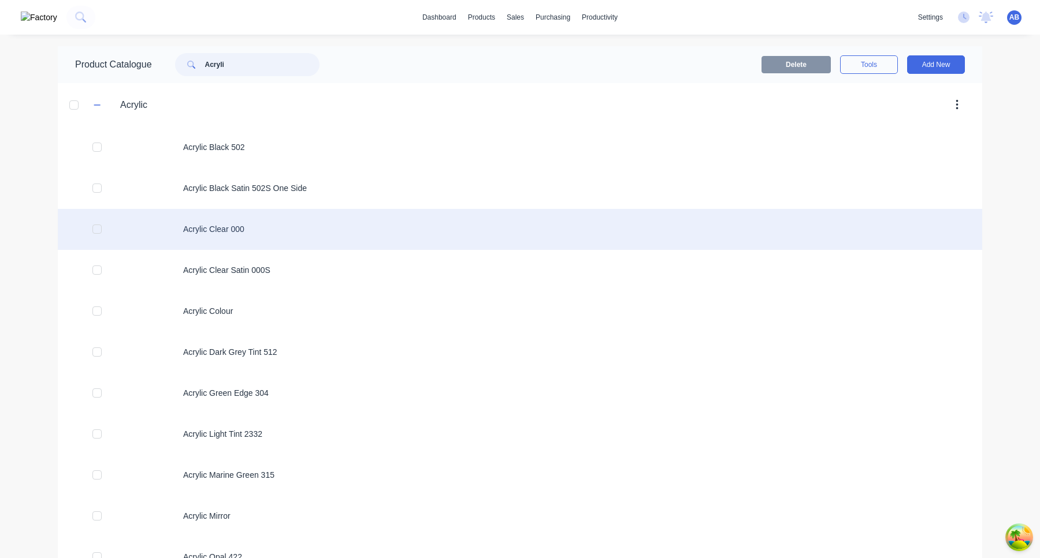
type input "Acryli"
click at [238, 228] on div "Acrylic Clear 000" at bounding box center [520, 229] width 924 height 41
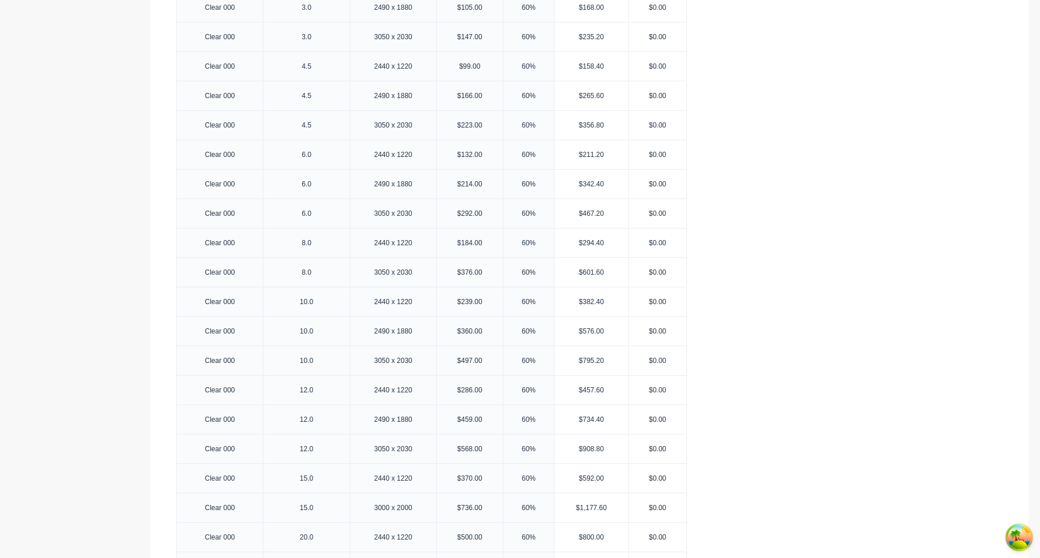
type textarea "x"
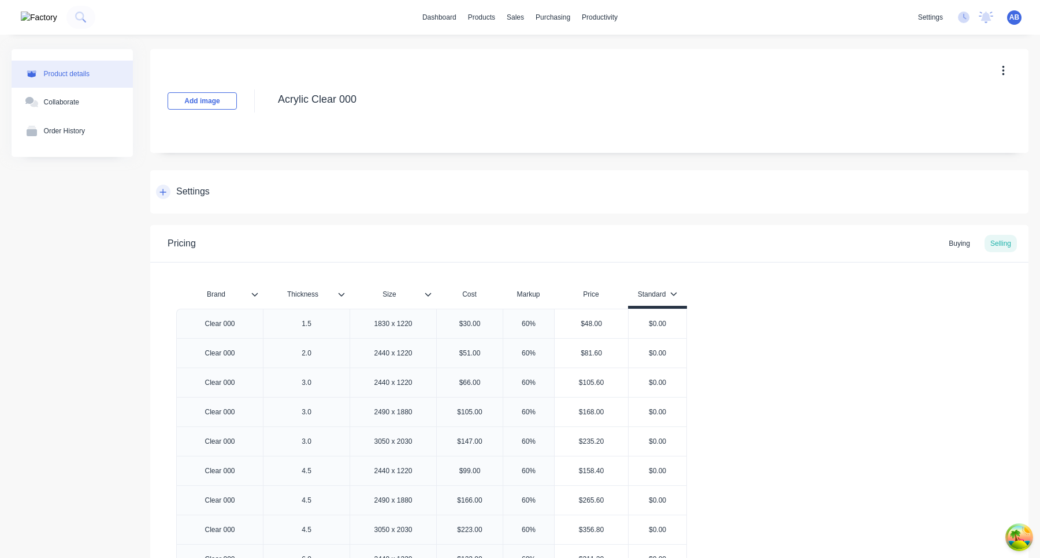
click at [162, 191] on icon at bounding box center [163, 192] width 6 height 6
type textarea "x"
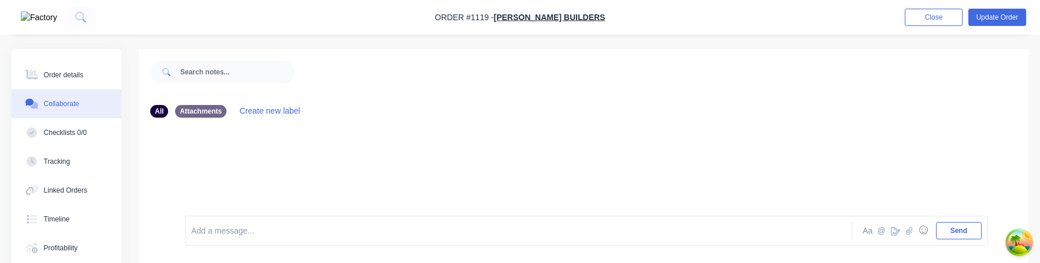
click at [418, 214] on div "Add a message... Aa @ ☺ Send" at bounding box center [583, 231] width 889 height 65
click at [417, 240] on div "Add a message... Aa @ ☺ Send" at bounding box center [586, 231] width 803 height 30
click at [404, 235] on div at bounding box center [488, 231] width 592 height 12
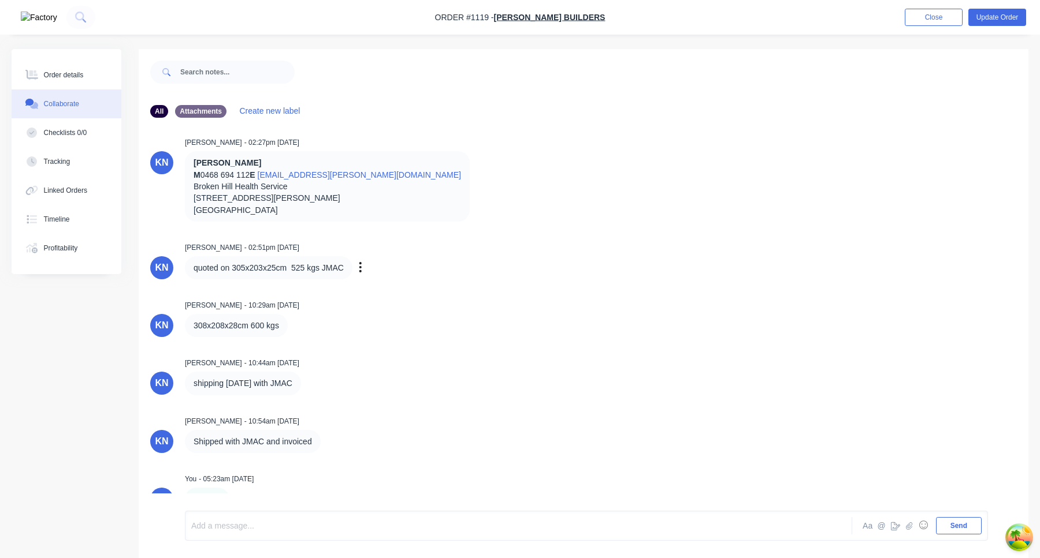
scroll to position [17, 0]
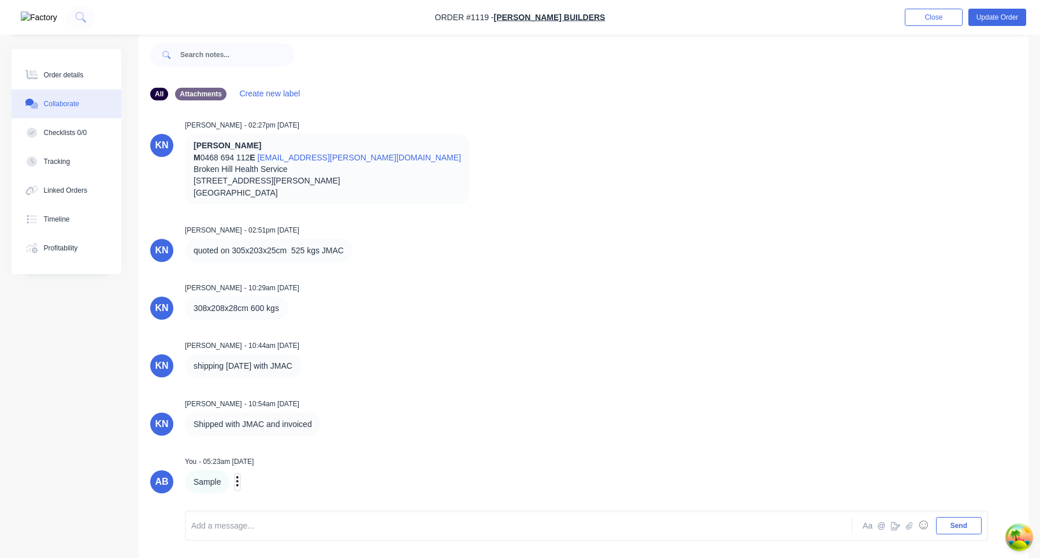
click at [236, 263] on icon "button" at bounding box center [237, 481] width 2 height 10
click at [263, 263] on button "Delete" at bounding box center [279, 481] width 73 height 19
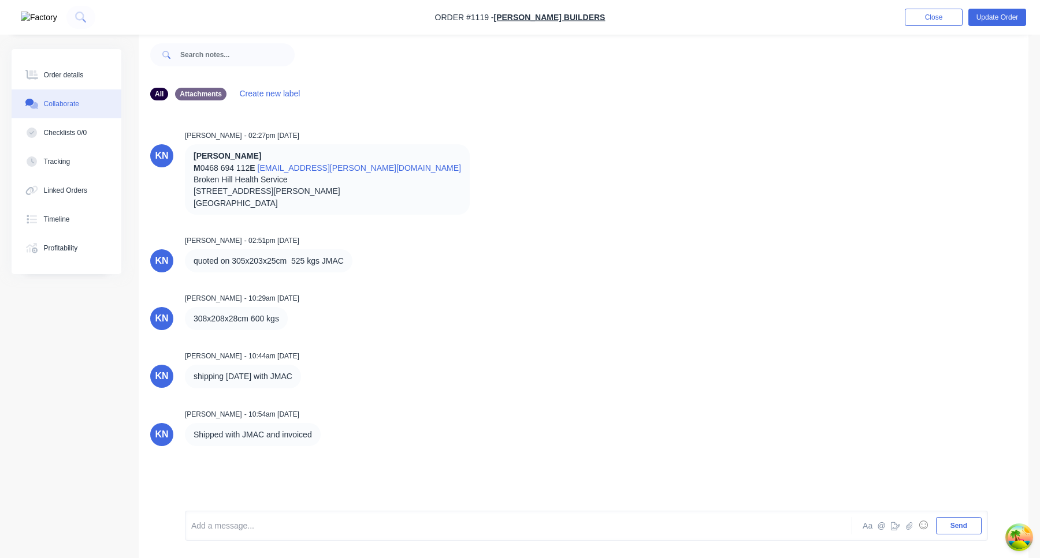
scroll to position [0, 0]
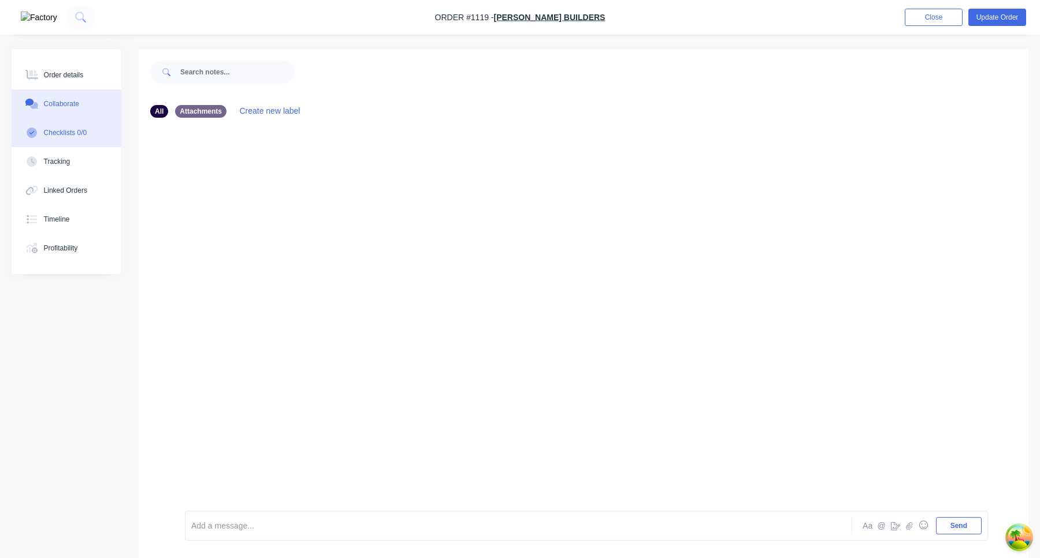
click at [89, 140] on button "Checklists 0/0" at bounding box center [67, 132] width 110 height 29
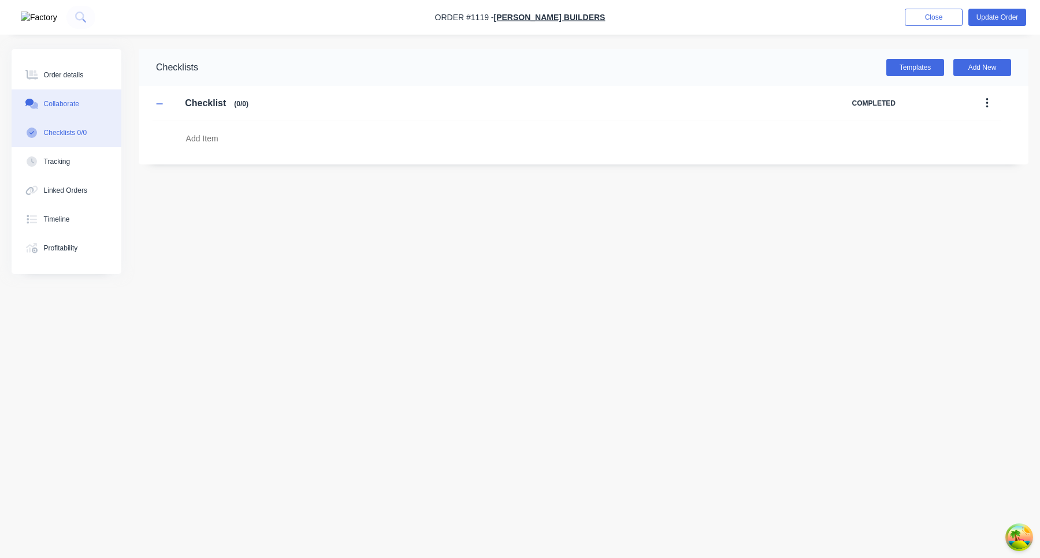
click at [90, 105] on button "Collaborate" at bounding box center [67, 104] width 110 height 29
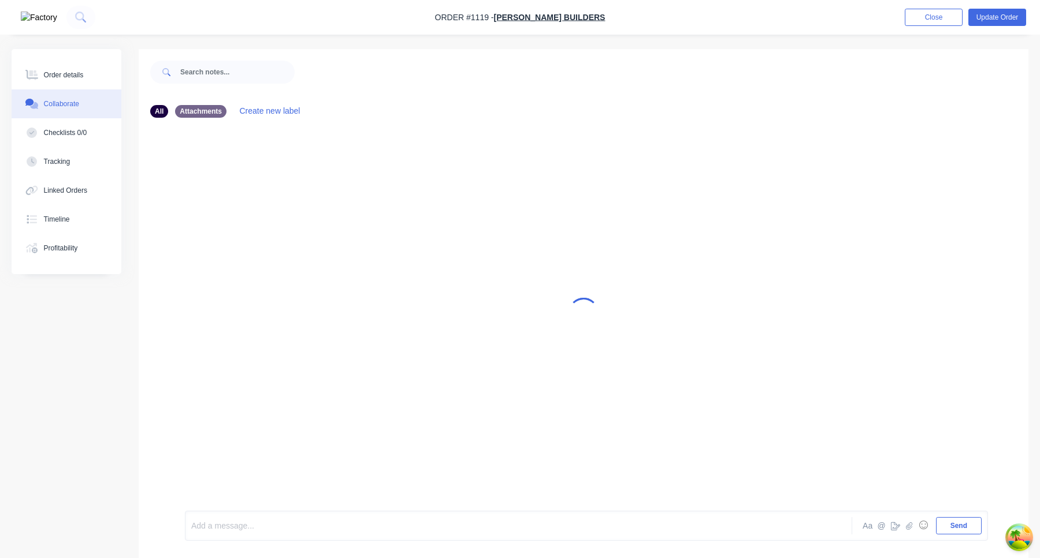
click at [414, 528] on div at bounding box center [488, 526] width 592 height 12
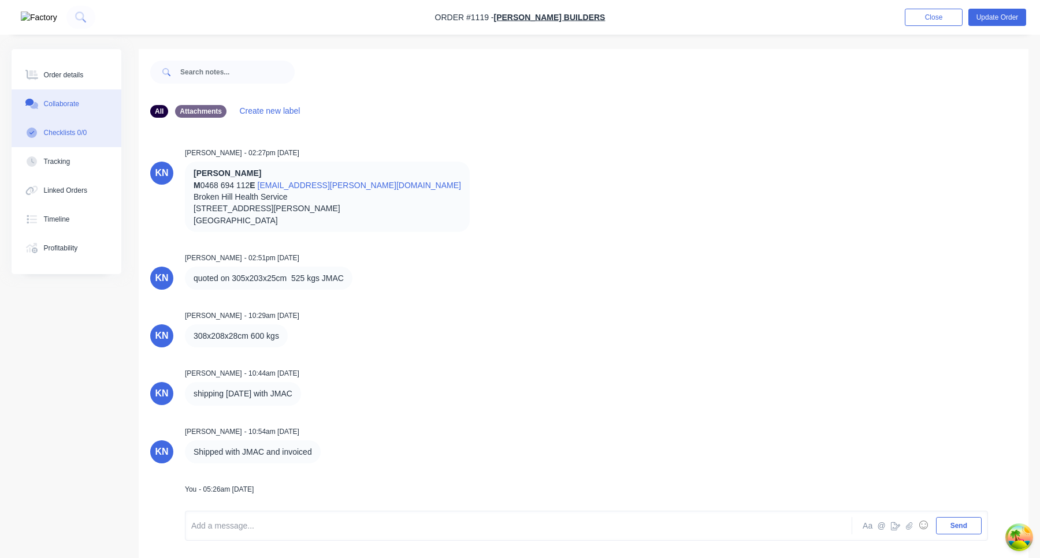
click at [67, 135] on div "Checklists 0/0" at bounding box center [65, 133] width 43 height 10
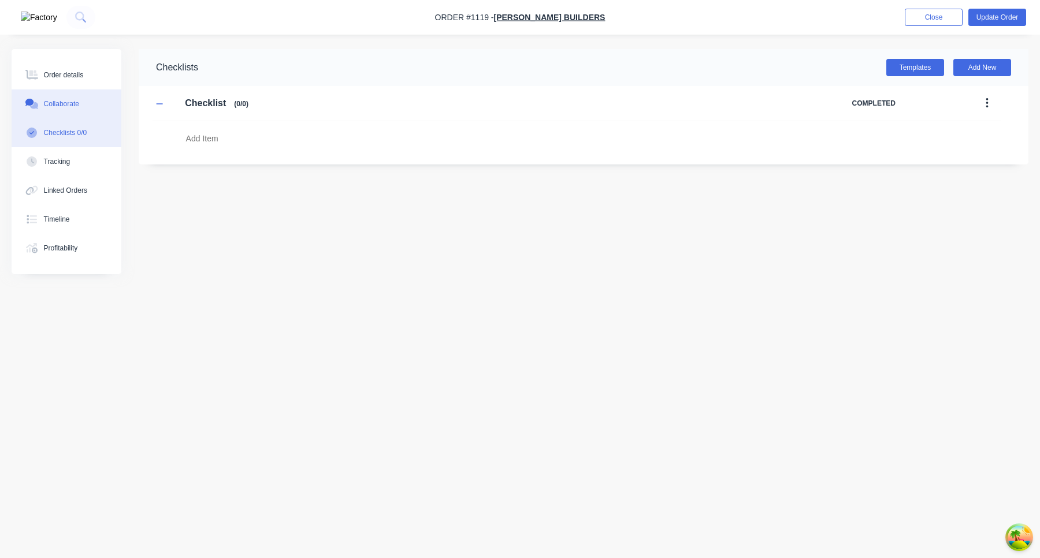
click at [69, 109] on button "Collaborate" at bounding box center [67, 104] width 110 height 29
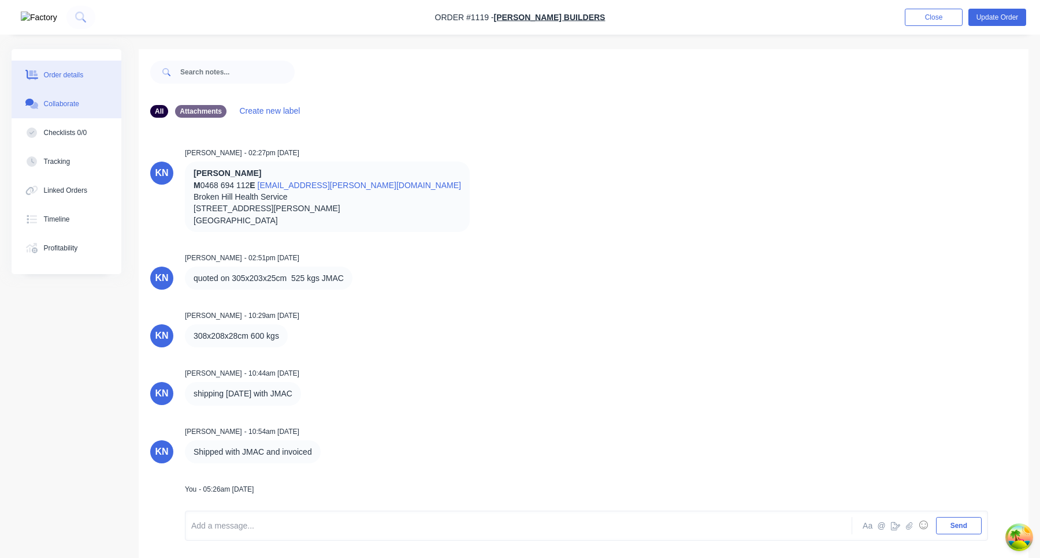
drag, startPoint x: 64, startPoint y: 69, endPoint x: 66, endPoint y: 77, distance: 9.0
click at [64, 69] on button "Order details" at bounding box center [67, 75] width 110 height 29
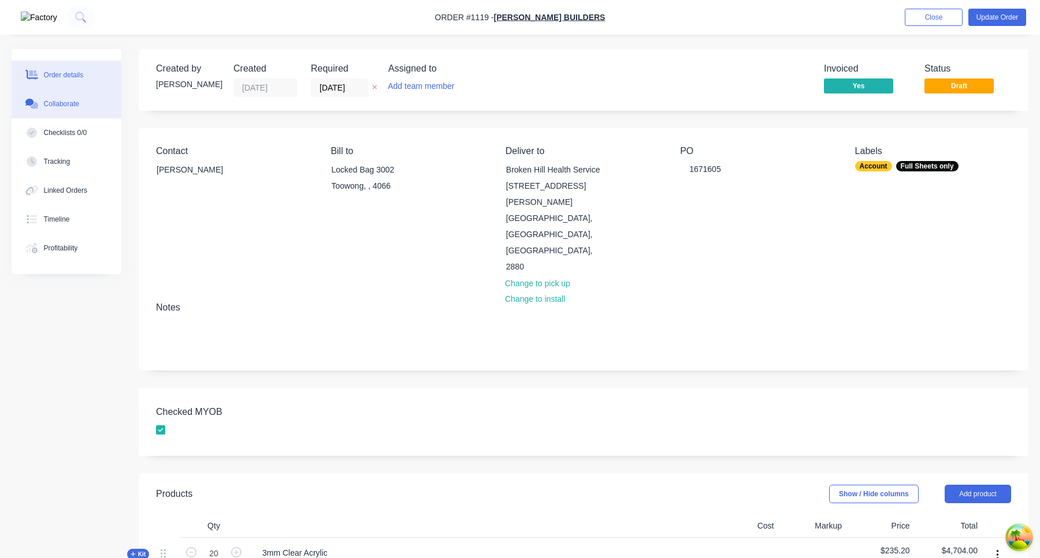
click at [74, 105] on div "Collaborate" at bounding box center [61, 104] width 35 height 10
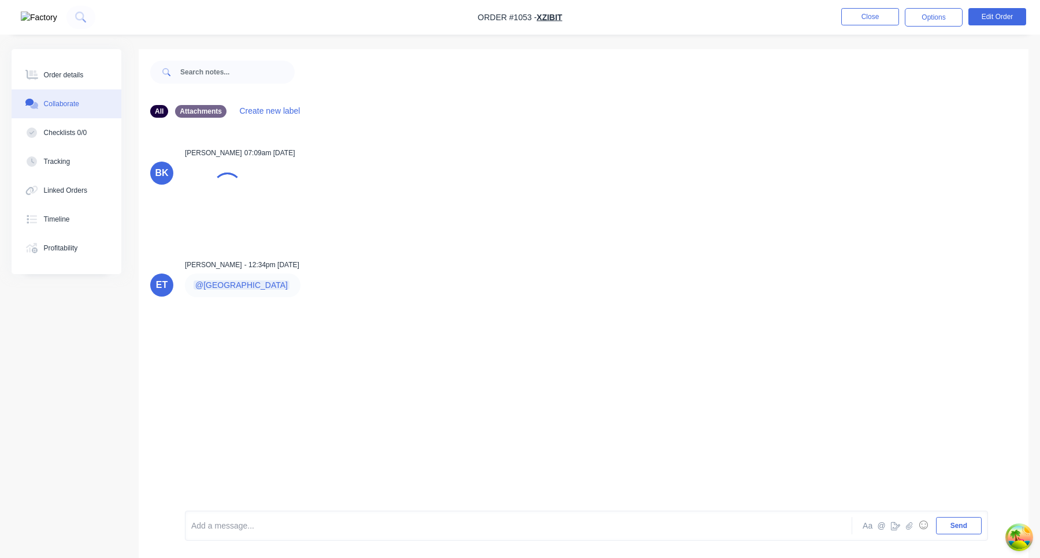
click at [274, 524] on div at bounding box center [488, 526] width 592 height 12
click at [876, 21] on button "Close" at bounding box center [870, 16] width 58 height 17
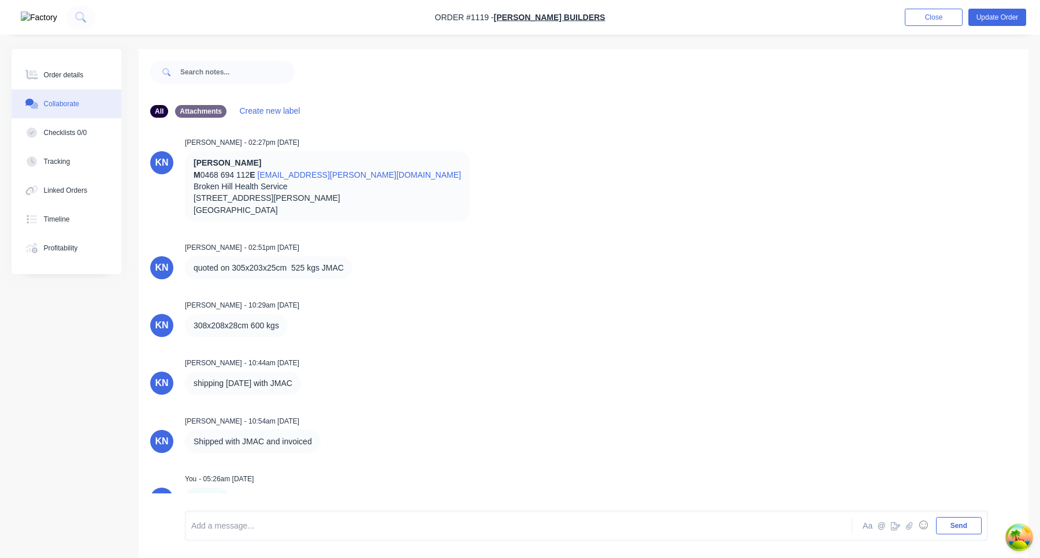
scroll to position [17, 0]
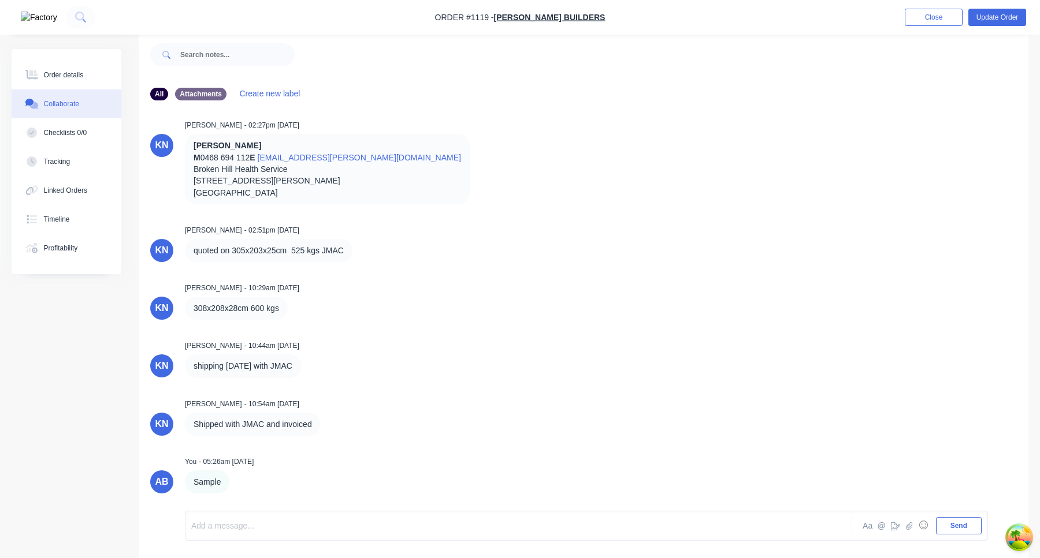
click at [301, 524] on div at bounding box center [488, 526] width 592 height 12
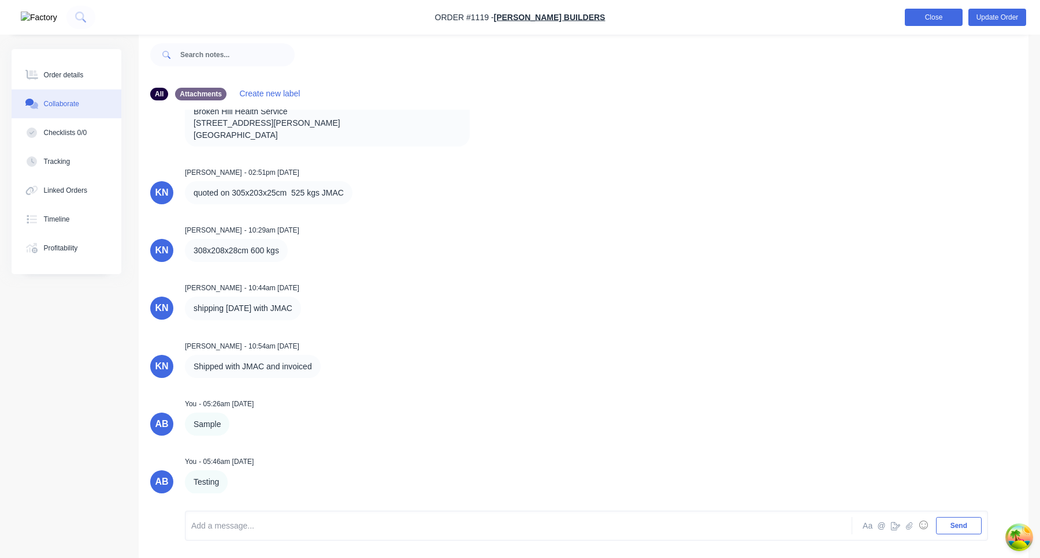
click at [938, 15] on button "Close" at bounding box center [933, 17] width 58 height 17
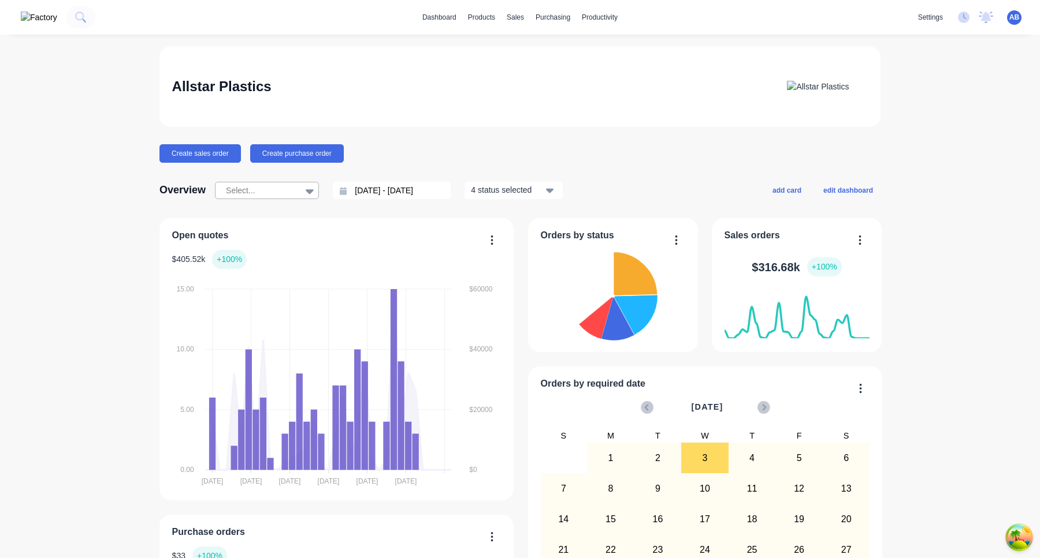
click at [295, 193] on div at bounding box center [261, 191] width 73 height 14
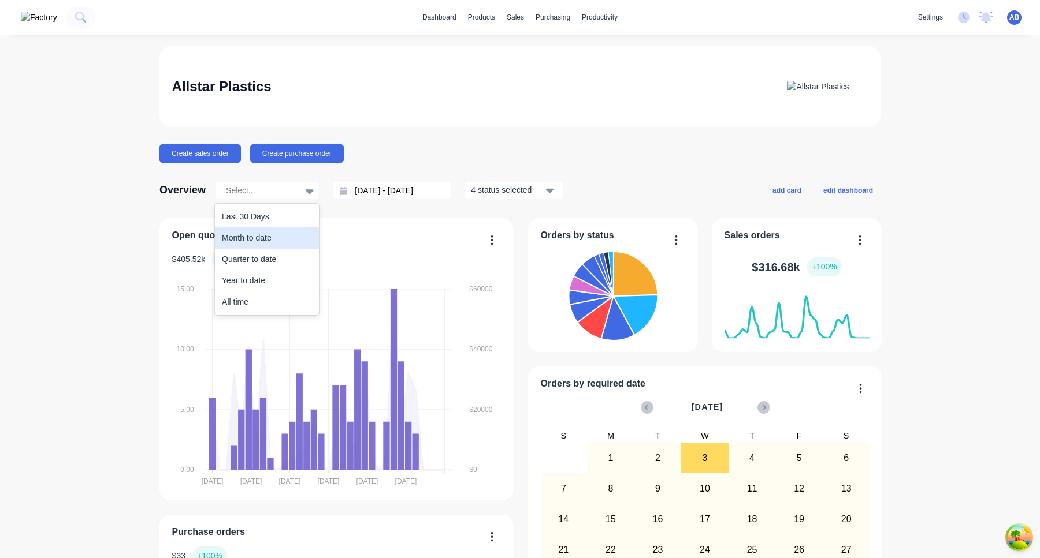
click at [280, 229] on div "Month to date" at bounding box center [267, 238] width 104 height 21
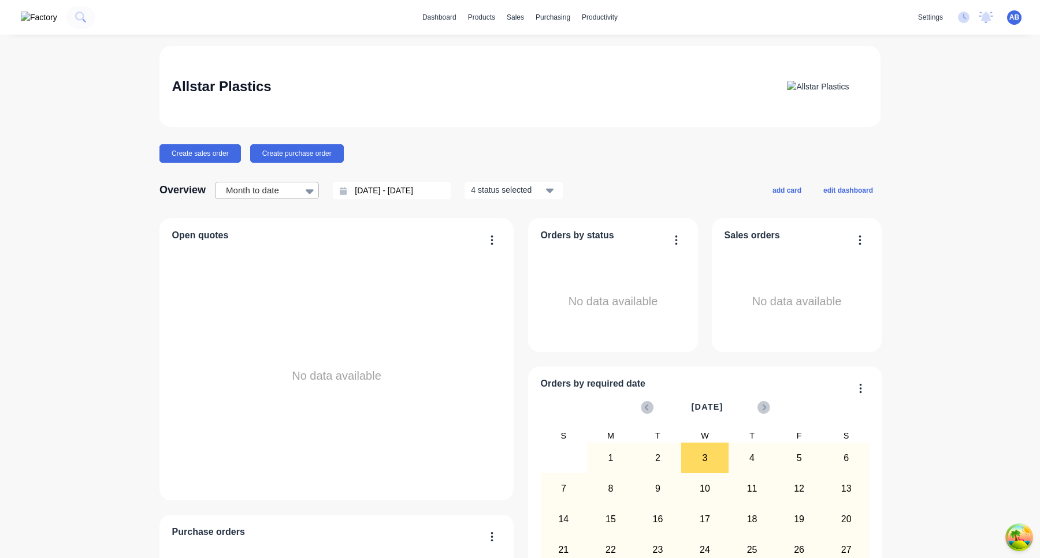
click at [286, 189] on div at bounding box center [261, 191] width 73 height 14
click at [274, 263] on div "Quarter to date" at bounding box center [267, 259] width 104 height 21
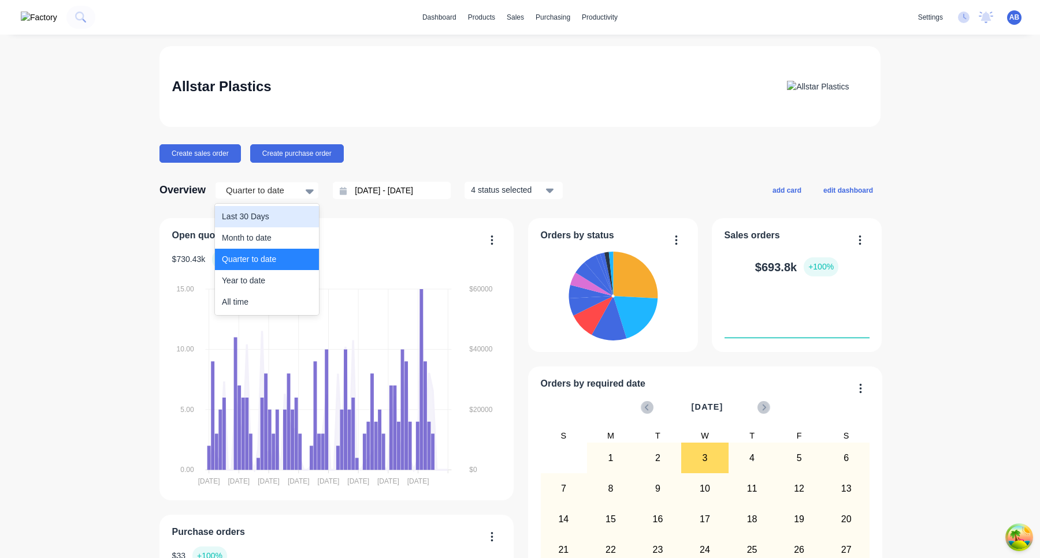
click at [286, 195] on div at bounding box center [261, 191] width 73 height 14
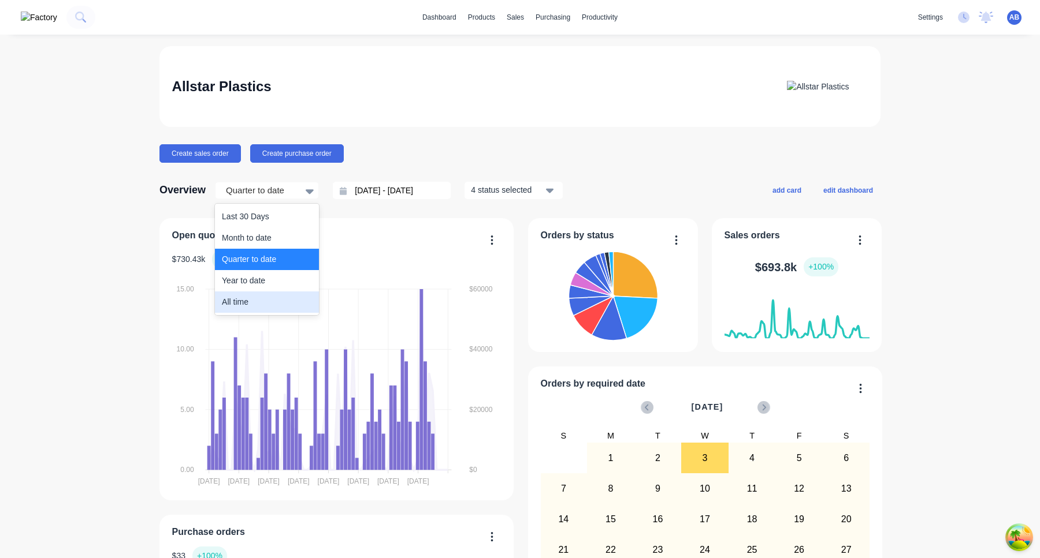
click at [266, 302] on div "All time" at bounding box center [267, 302] width 104 height 21
type input "03/04/25 - 01/09/25"
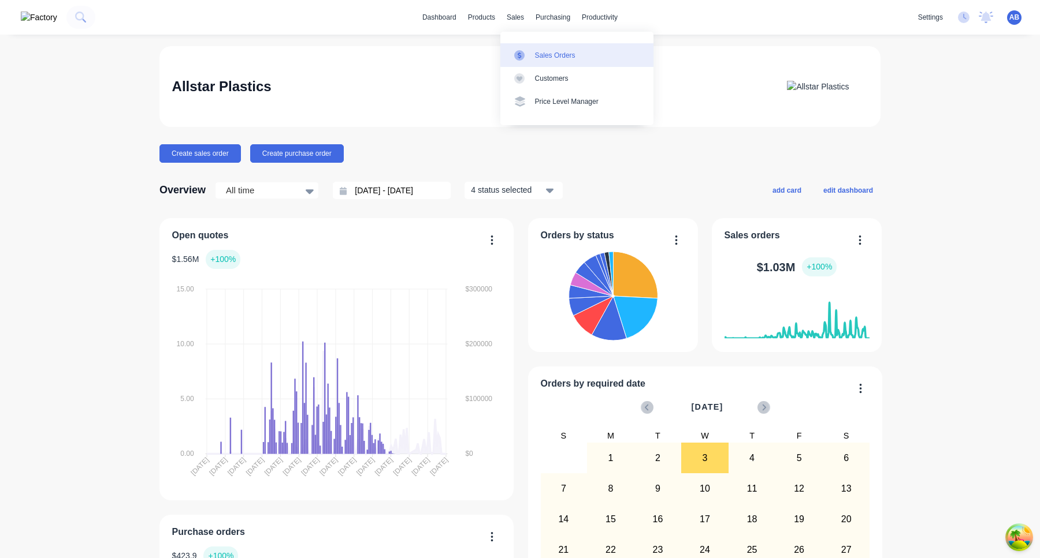
click at [541, 53] on div "Sales Orders" at bounding box center [555, 55] width 40 height 10
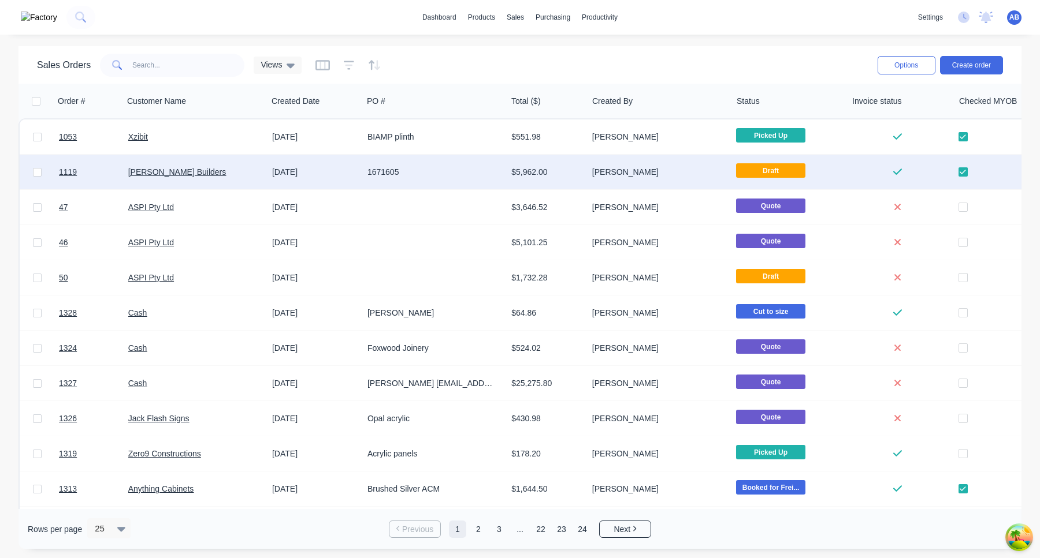
click at [650, 166] on div "[PERSON_NAME]" at bounding box center [656, 172] width 128 height 12
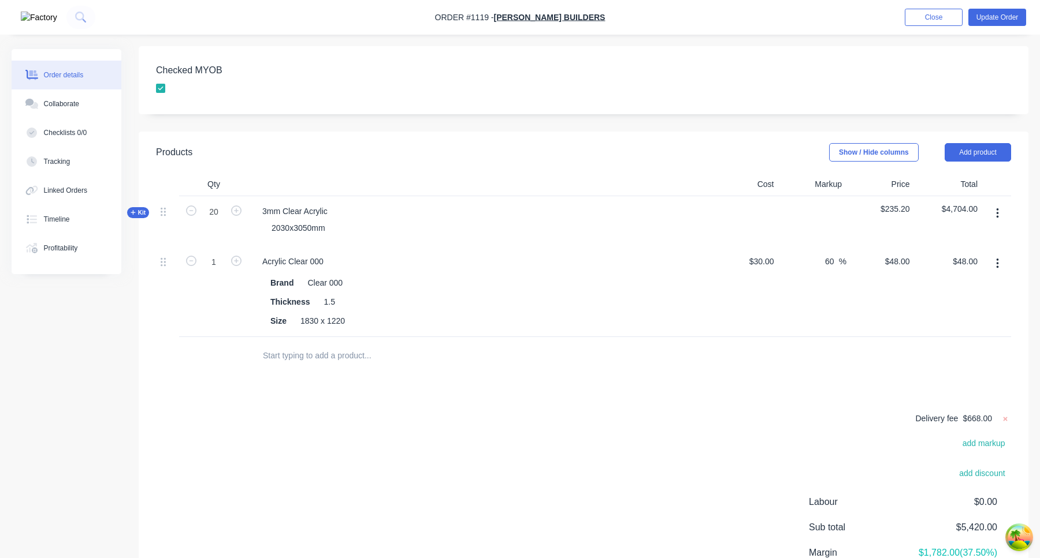
scroll to position [415, 0]
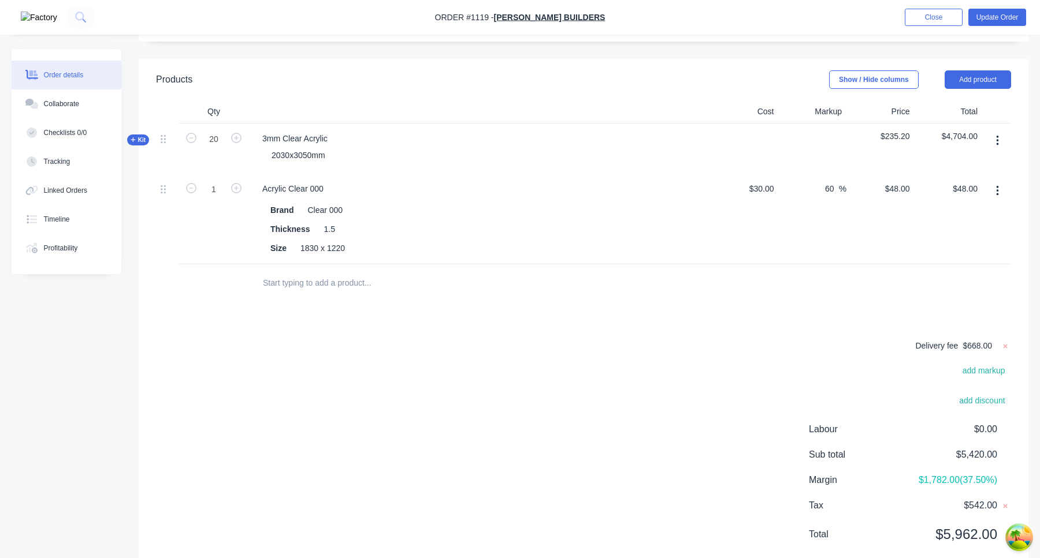
click at [349, 271] on input "text" at bounding box center [377, 282] width 231 height 23
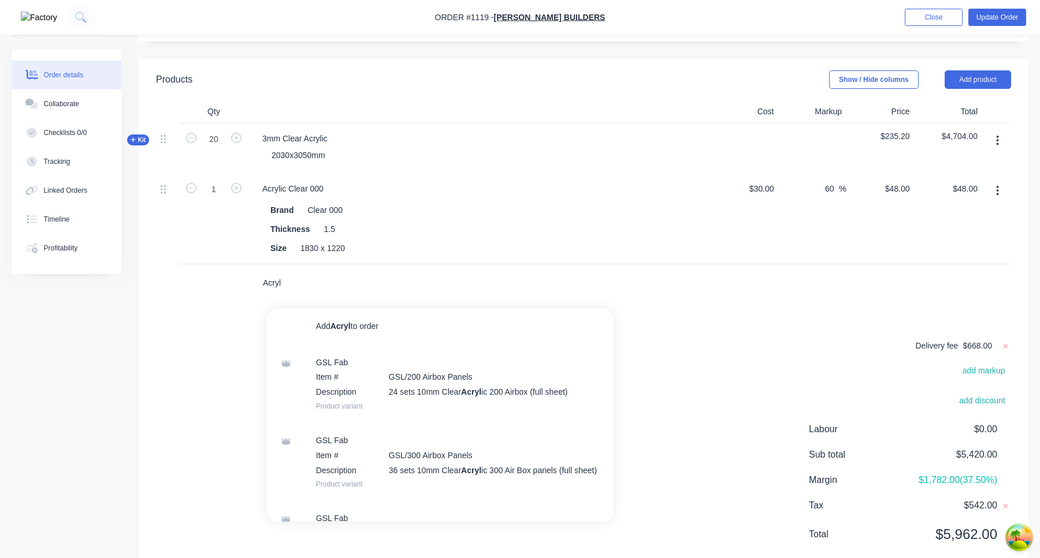
type input "Acry"
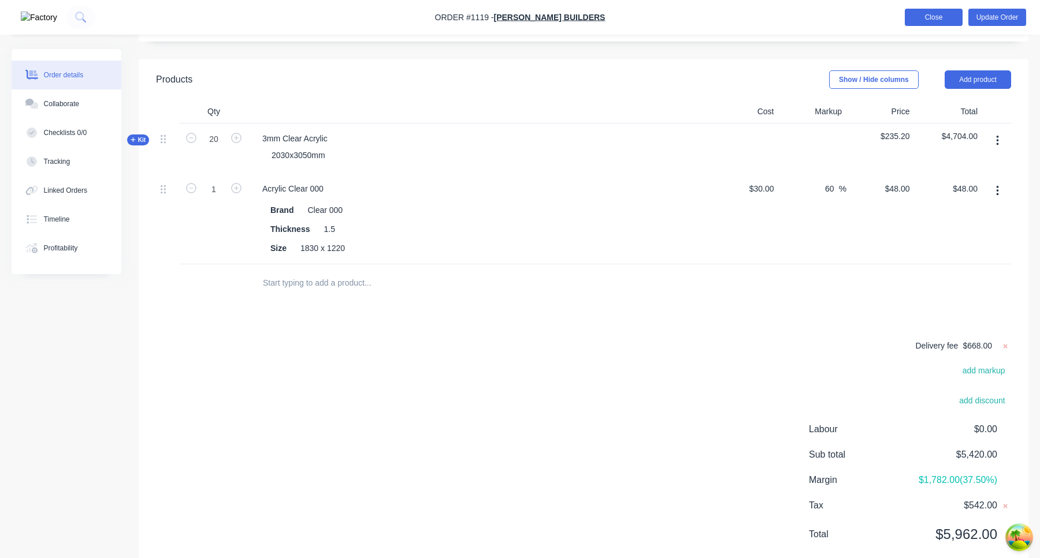
click at [936, 14] on button "Close" at bounding box center [933, 17] width 58 height 17
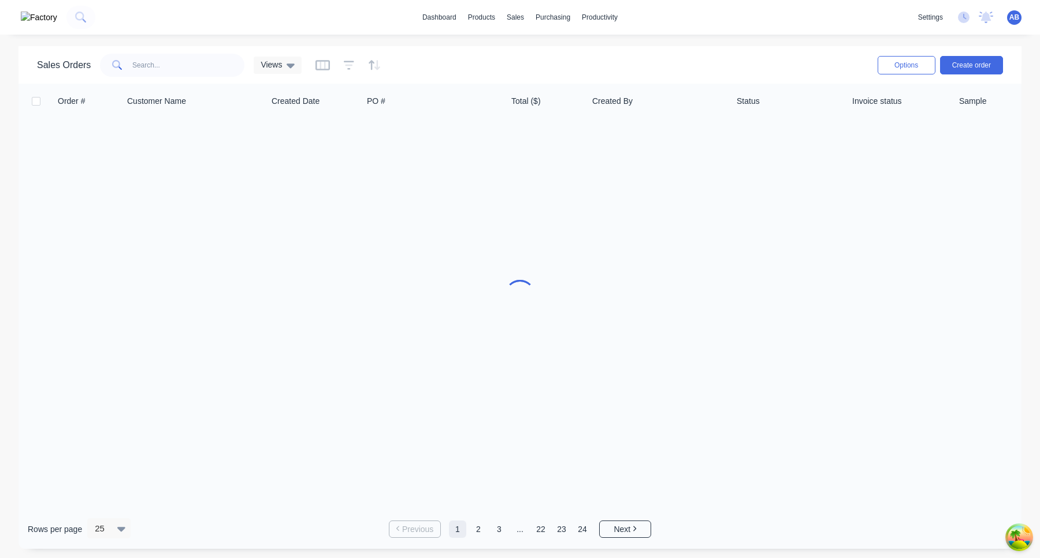
click at [1018, 18] on span "AB" at bounding box center [1014, 17] width 10 height 10
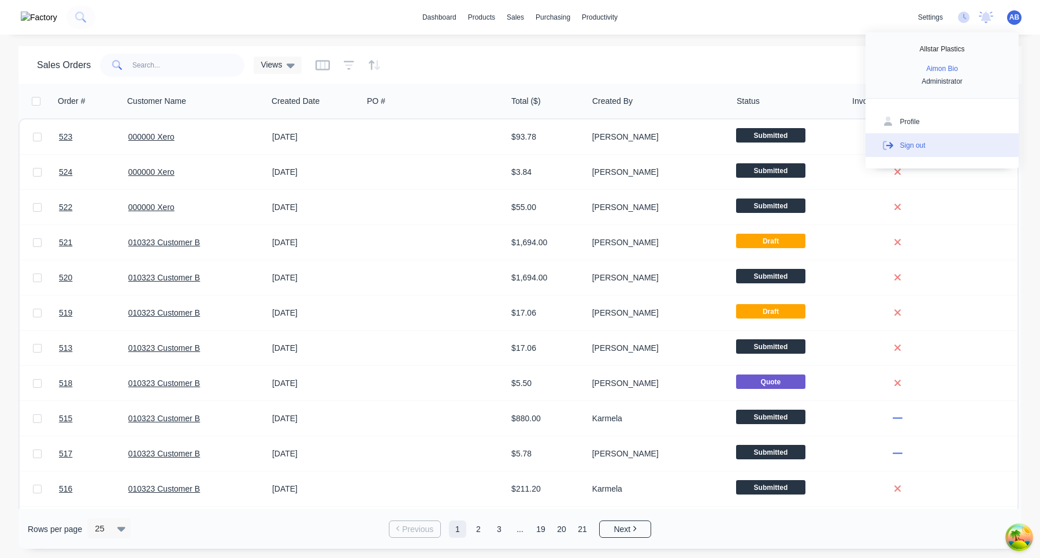
click at [952, 140] on button "Sign out" at bounding box center [941, 144] width 153 height 23
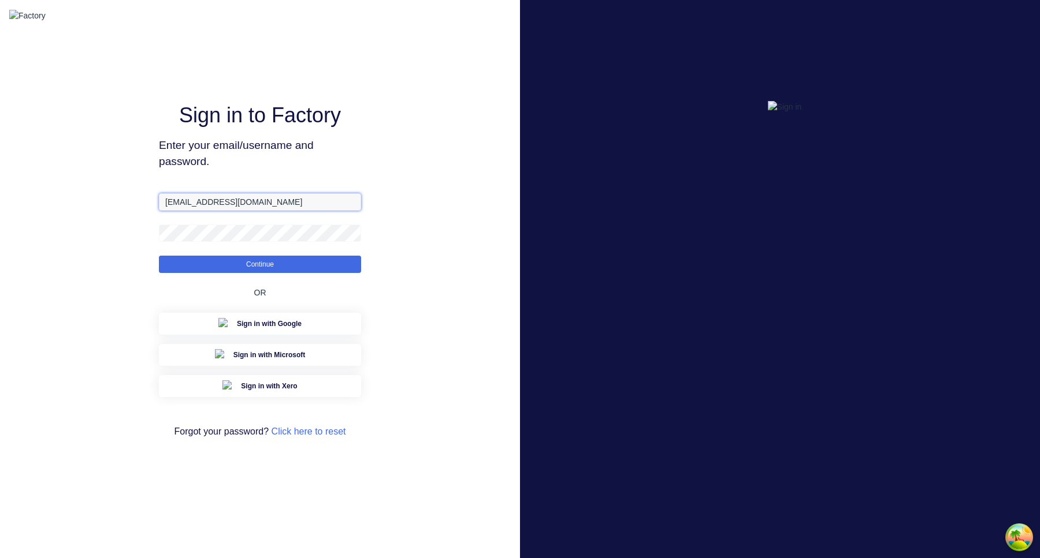
click at [187, 211] on input "aimon@factory.app" at bounding box center [260, 201] width 202 height 17
type input "aimon+3@factory.app"
click at [159, 256] on button "Continue" at bounding box center [260, 264] width 202 height 17
